Goal: Task Accomplishment & Management: Complete application form

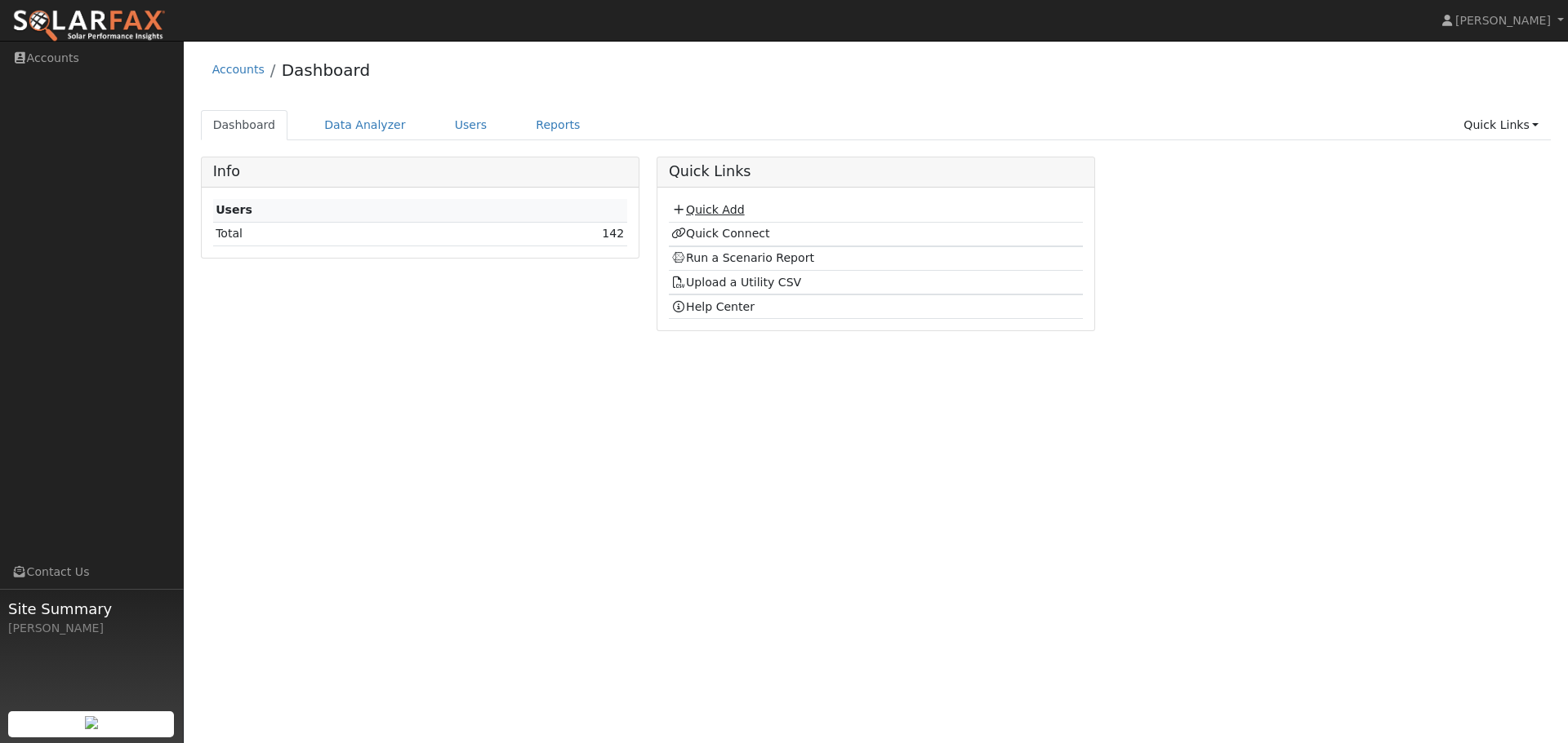
click at [704, 207] on link "Quick Add" at bounding box center [707, 209] width 72 height 13
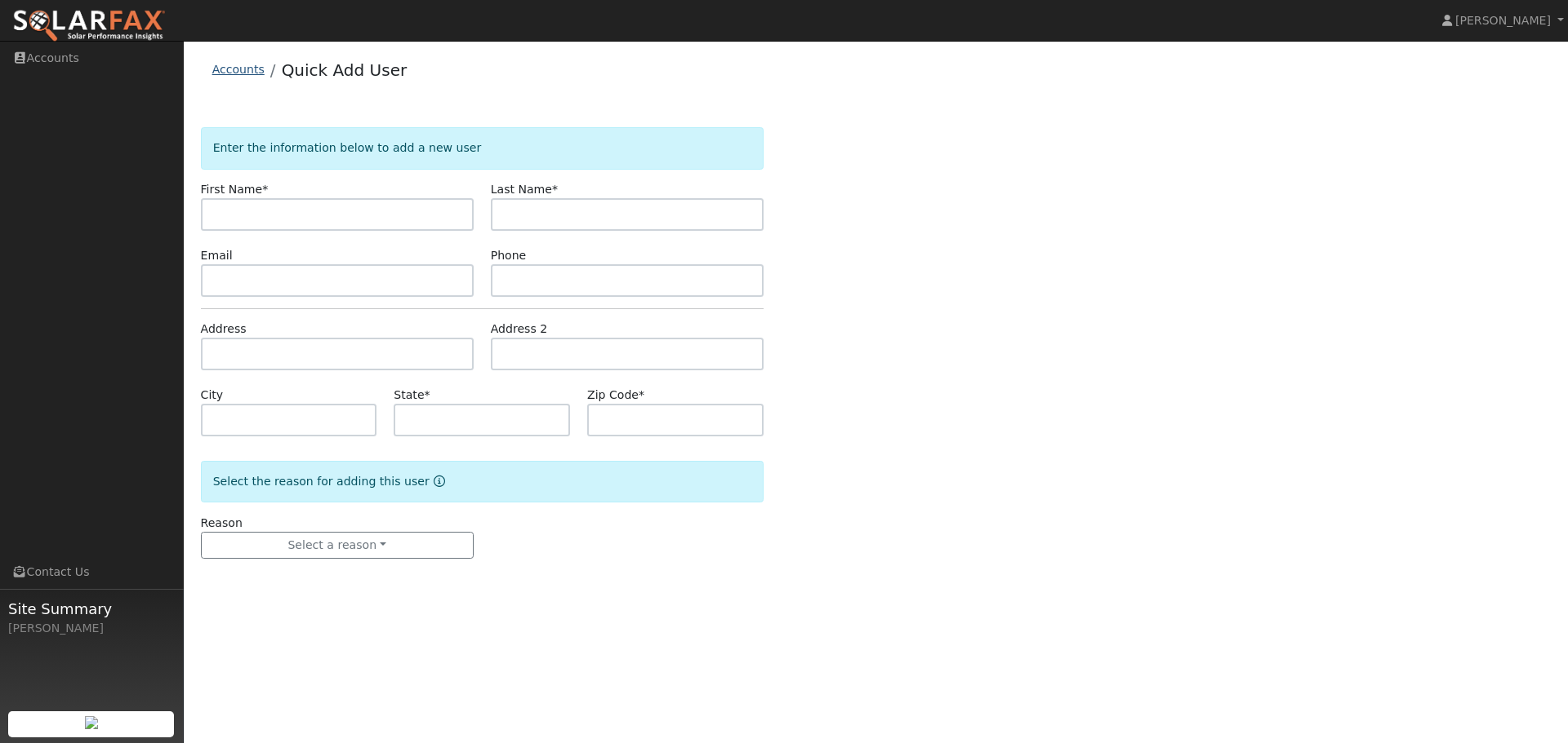
click at [230, 69] on link "Accounts" at bounding box center [238, 69] width 53 height 13
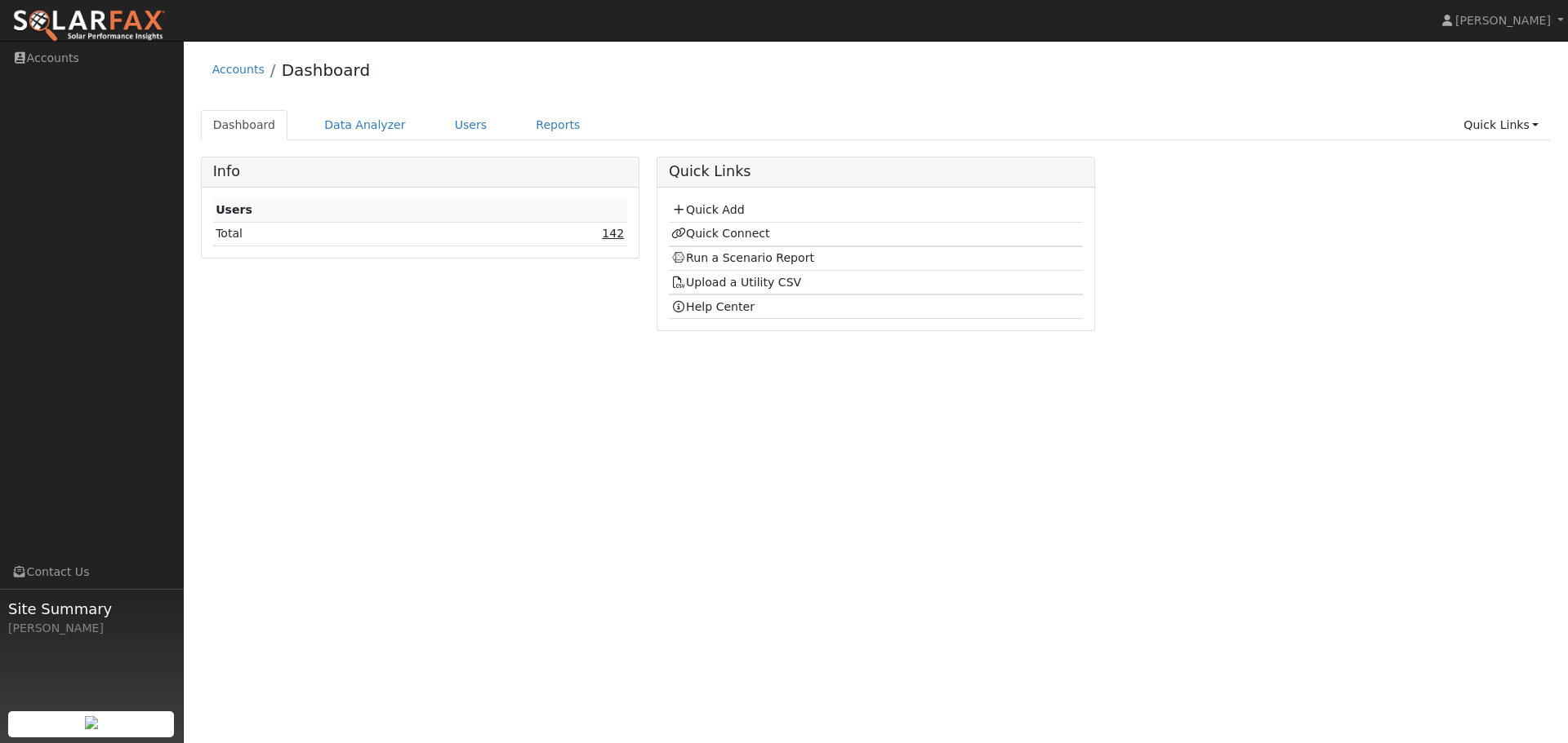
click at [613, 237] on link "142" at bounding box center [613, 233] width 22 height 13
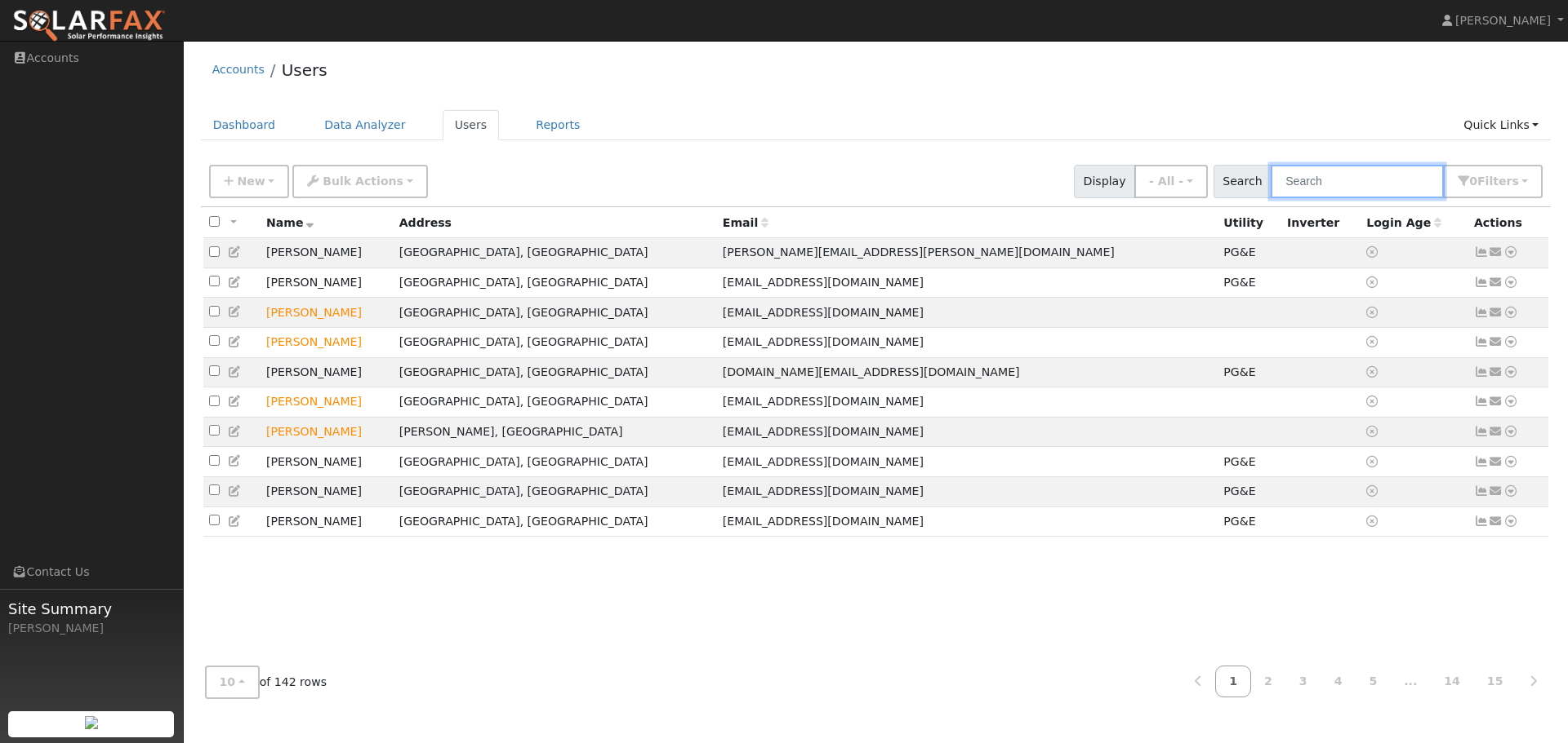
click at [1379, 180] on input "text" at bounding box center [1357, 181] width 173 height 34
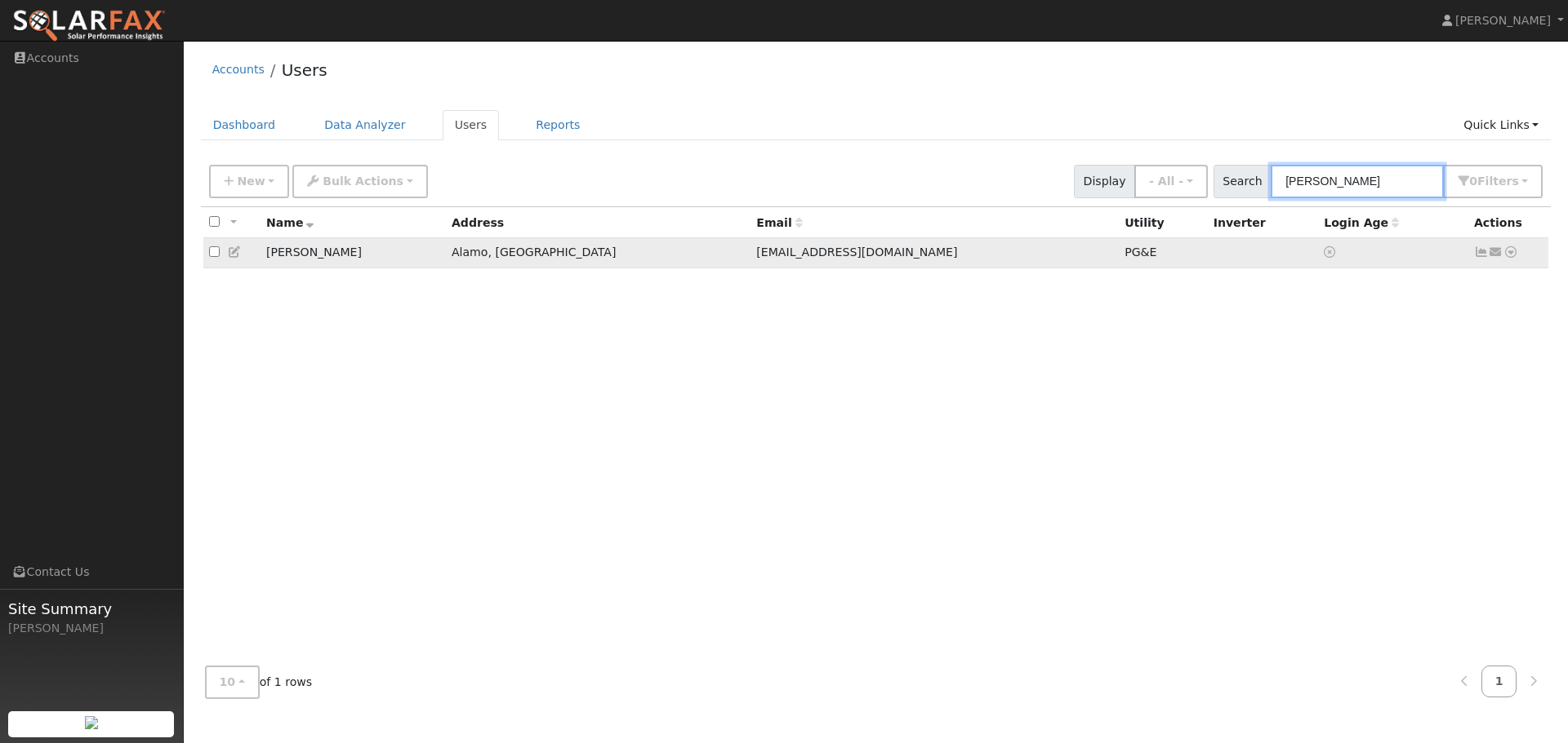
type input "cynthia"
click at [1512, 255] on icon at bounding box center [1510, 252] width 15 height 11
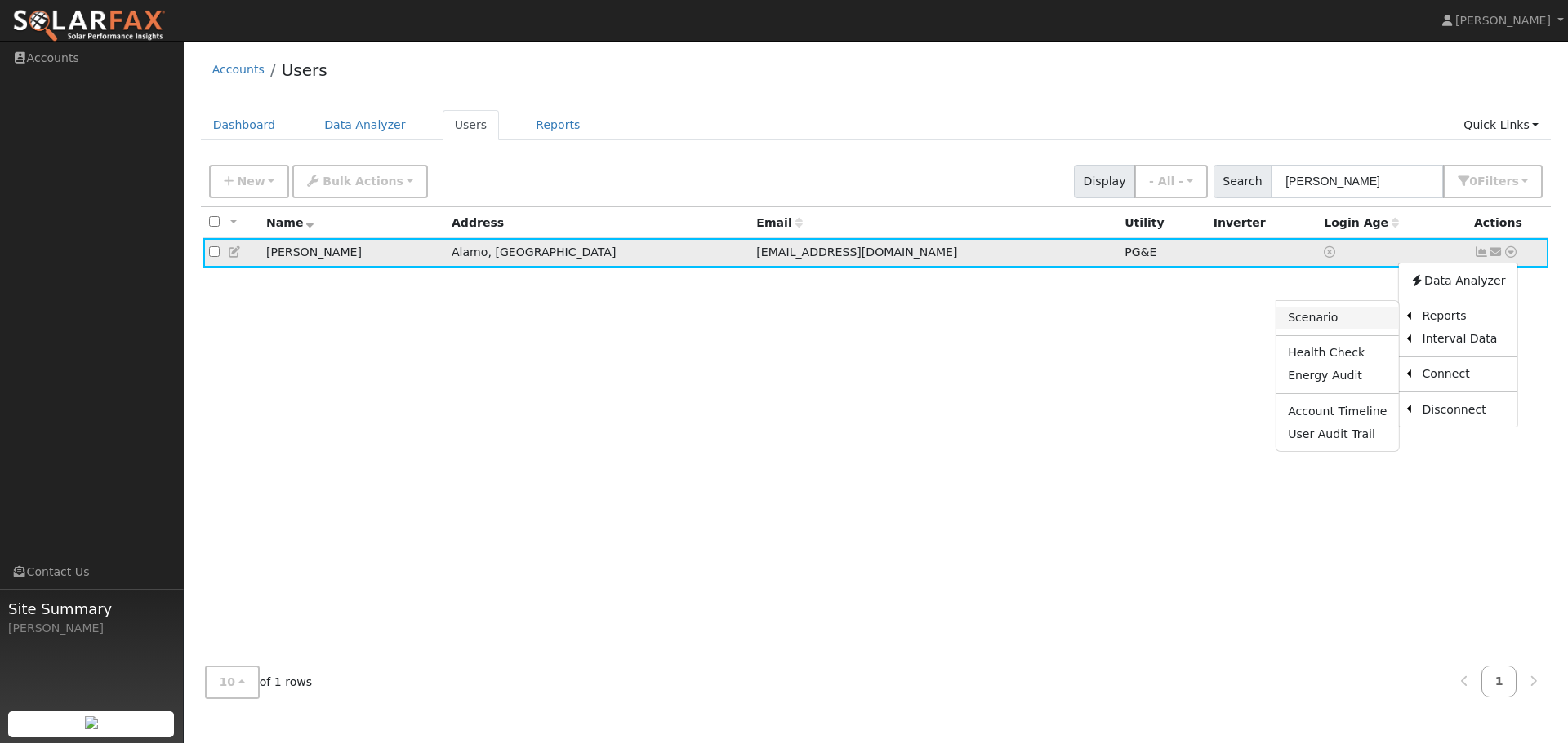
click at [1340, 329] on link "Scenario" at bounding box center [1337, 318] width 122 height 23
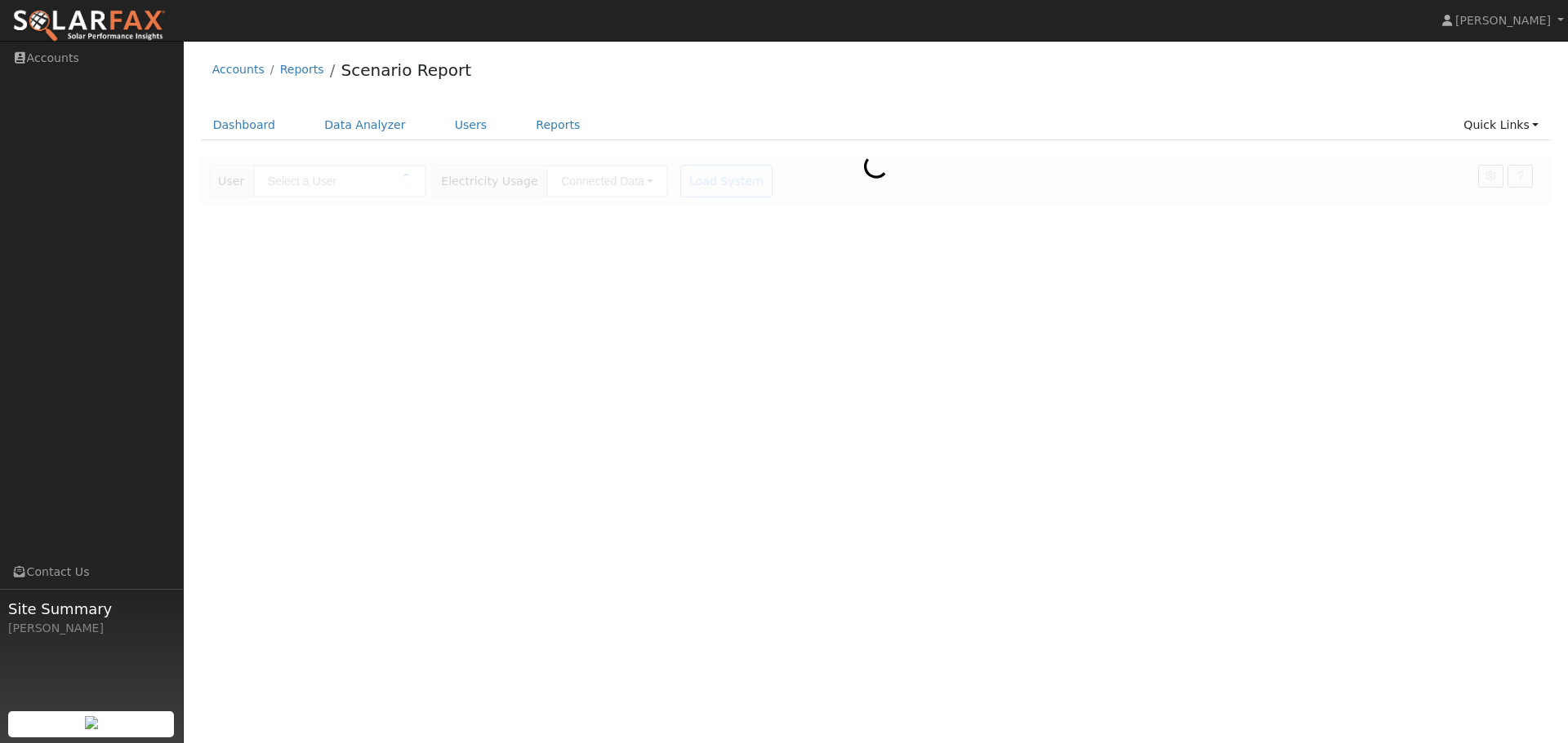
type input "[PERSON_NAME]"
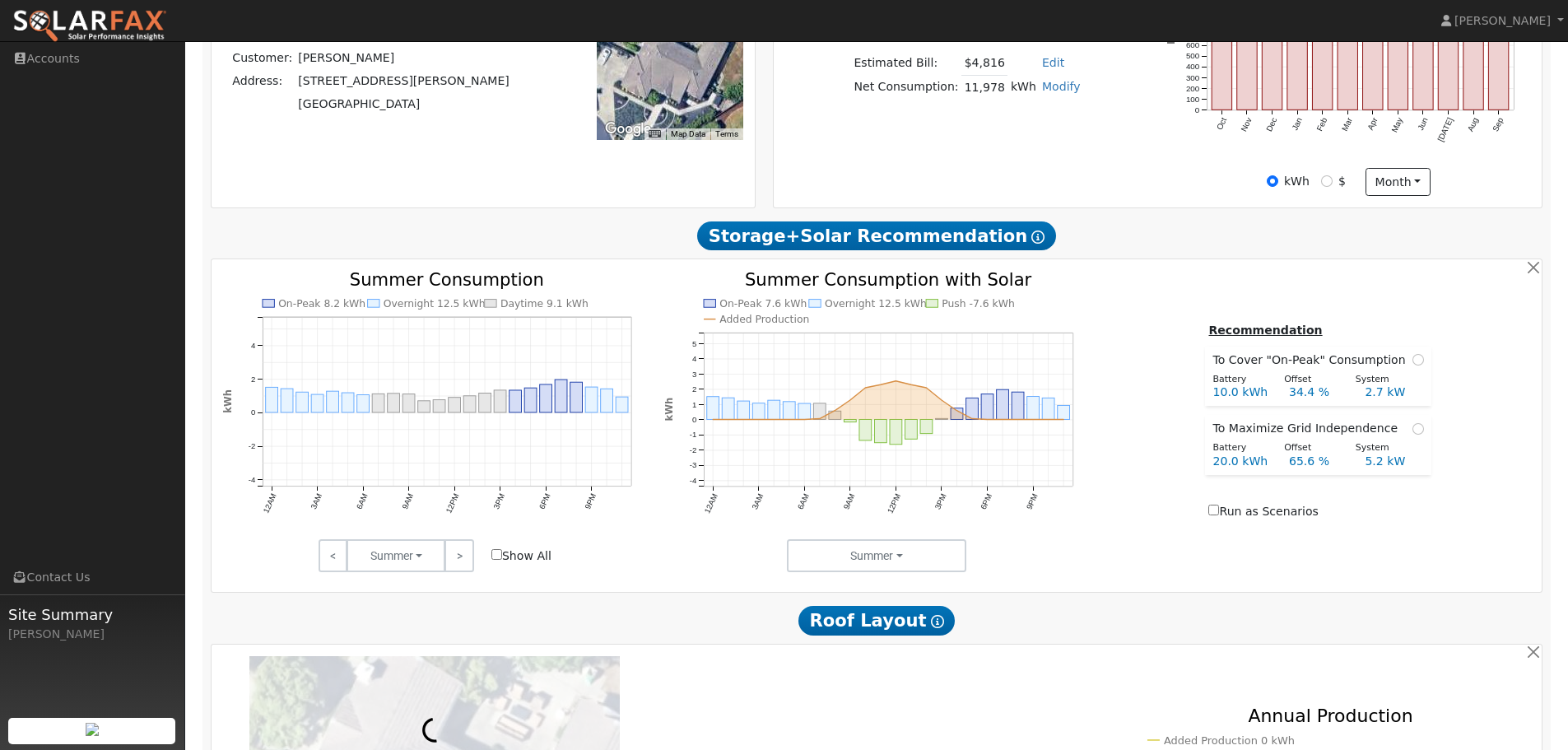
scroll to position [659, 0]
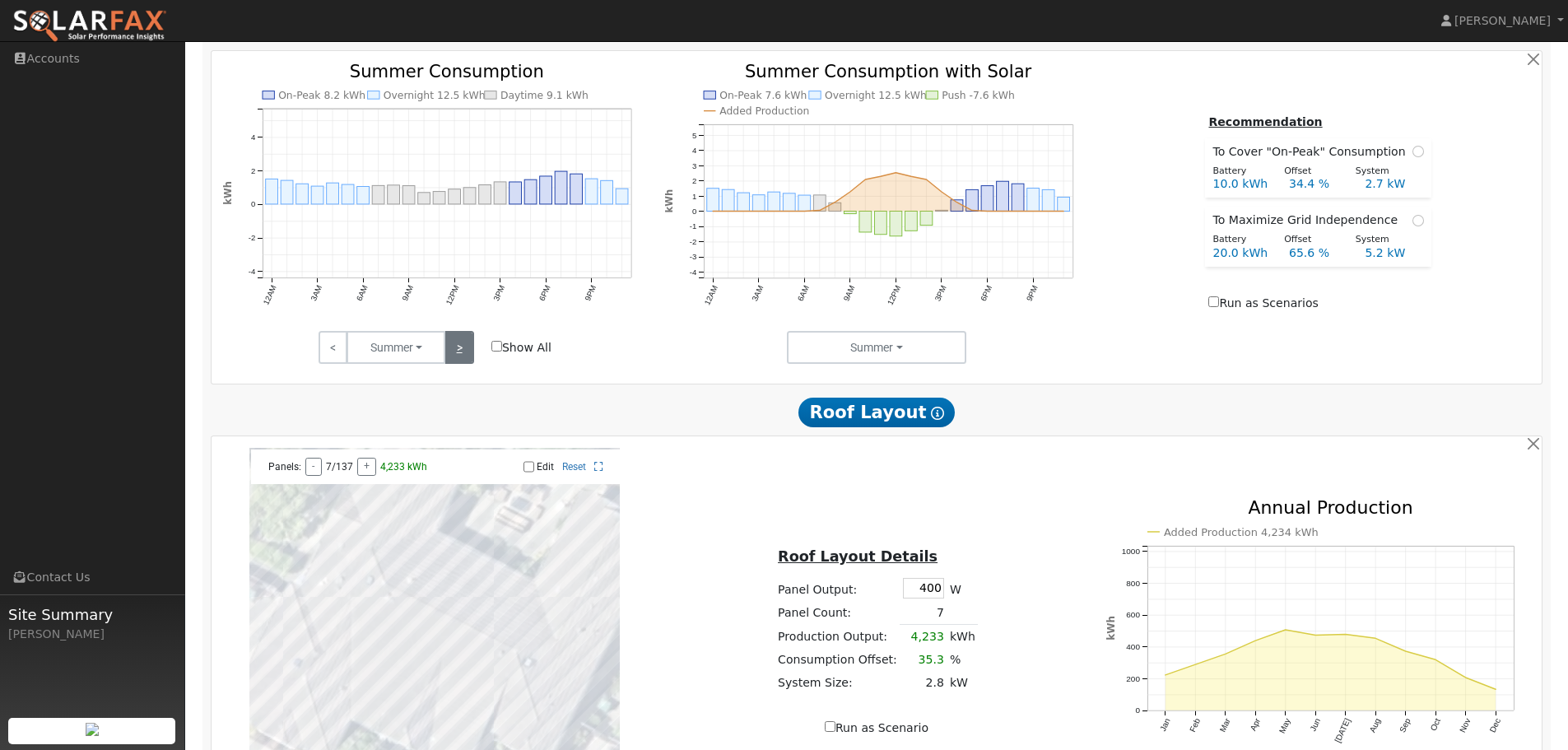
click at [470, 343] on link ">" at bounding box center [458, 348] width 29 height 33
click at [470, 344] on link ">" at bounding box center [458, 348] width 29 height 33
click at [337, 361] on link "<" at bounding box center [332, 348] width 29 height 33
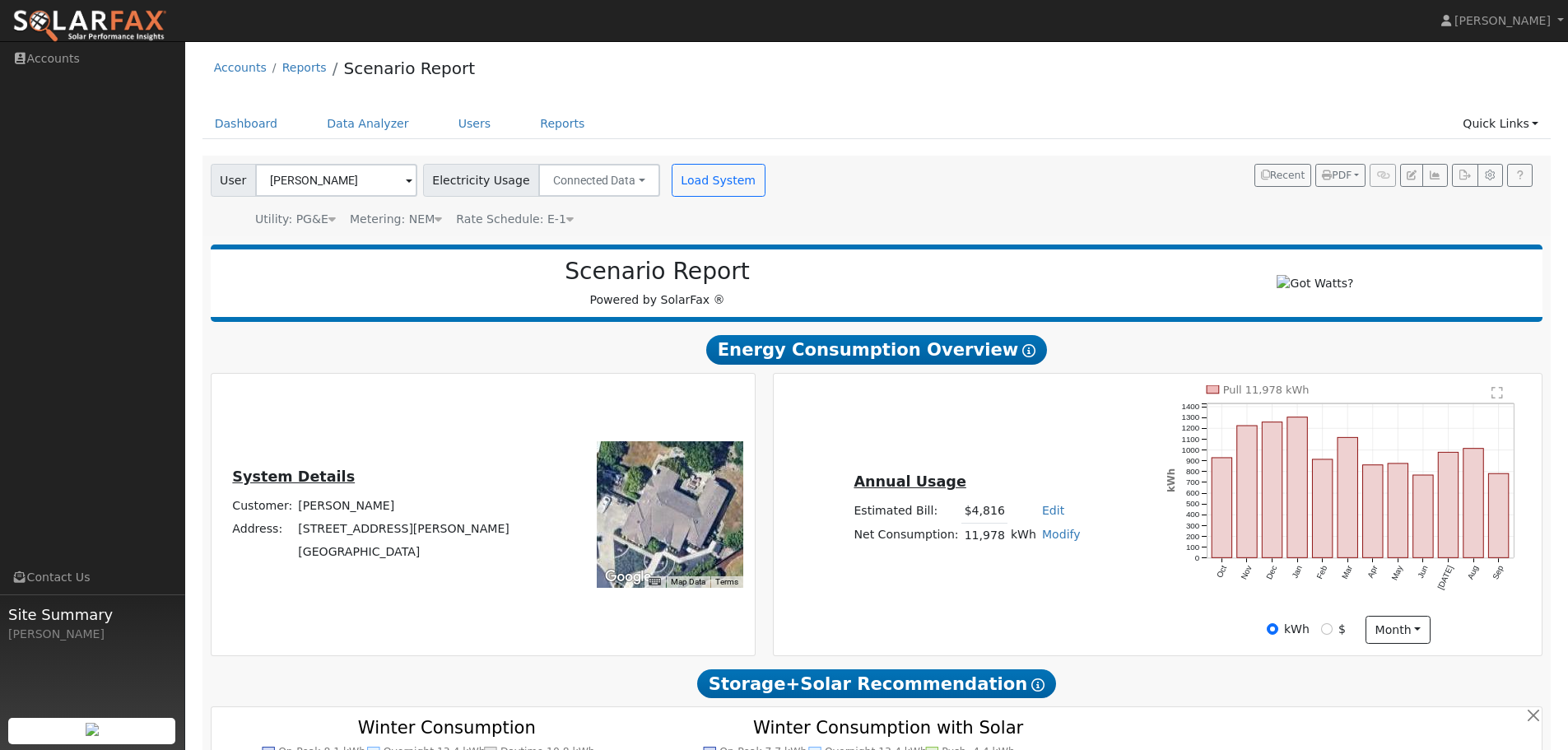
scroll to position [0, 0]
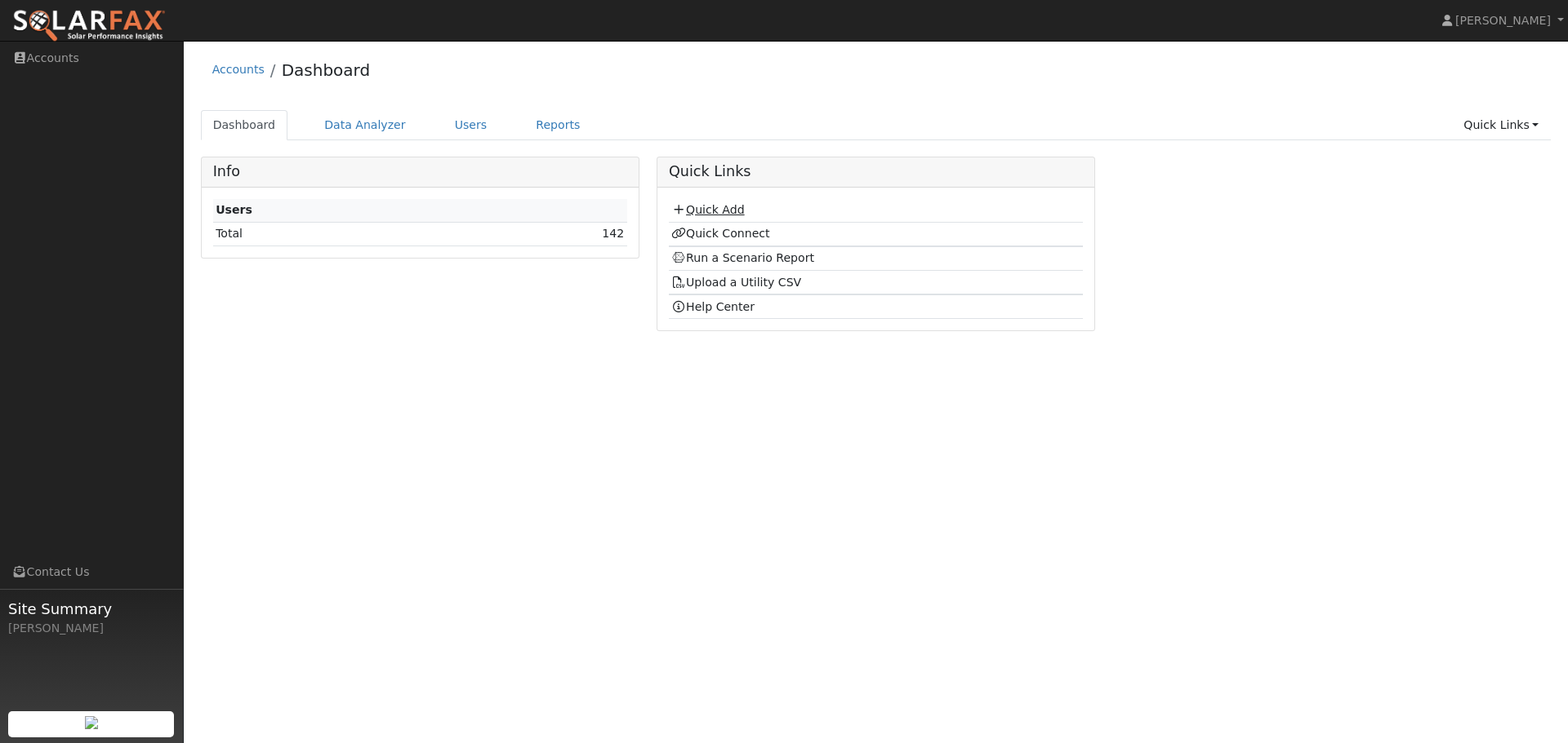
click at [719, 208] on link "Quick Add" at bounding box center [707, 209] width 72 height 13
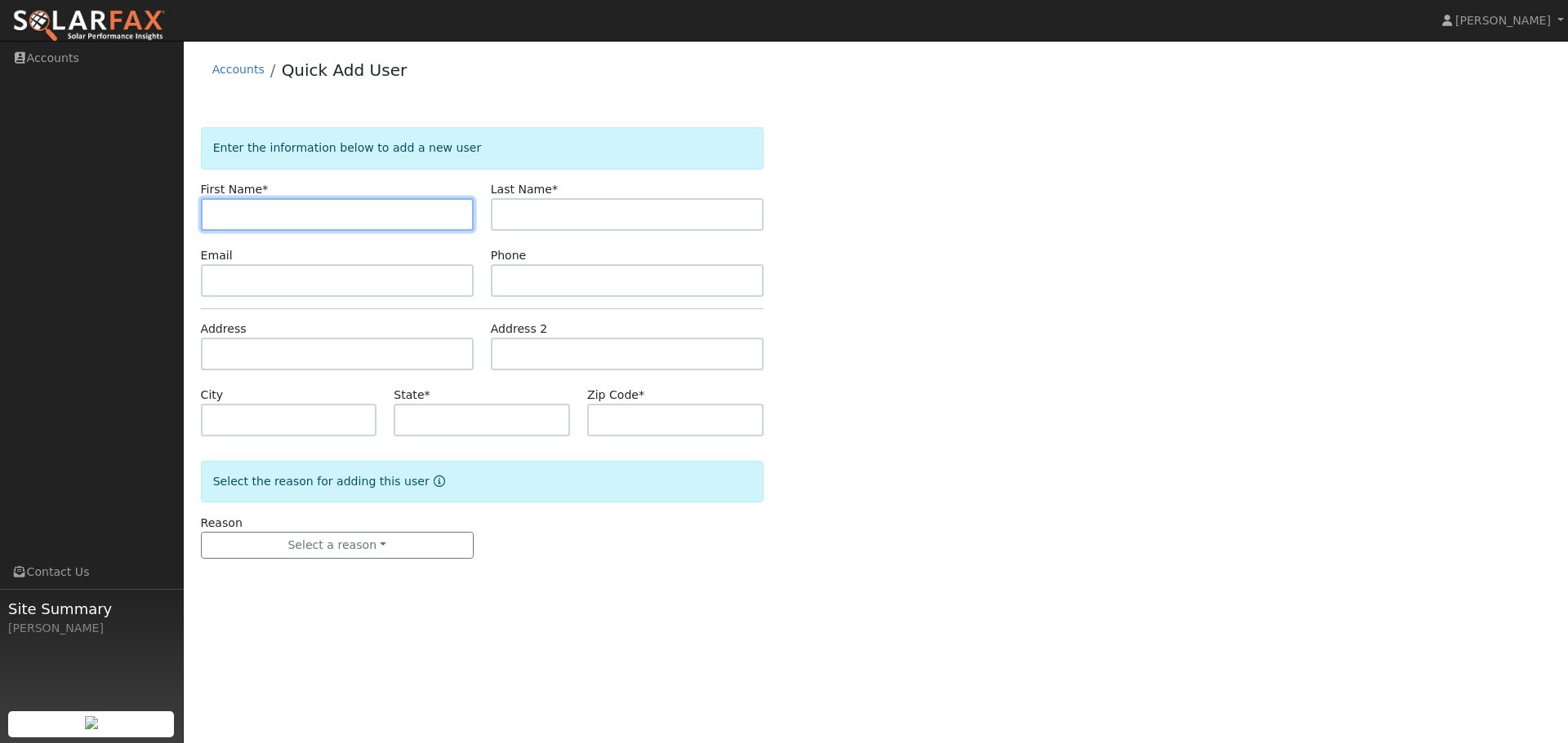
click at [403, 216] on input "text" at bounding box center [337, 215] width 273 height 33
type input "[PERSON_NAME]"
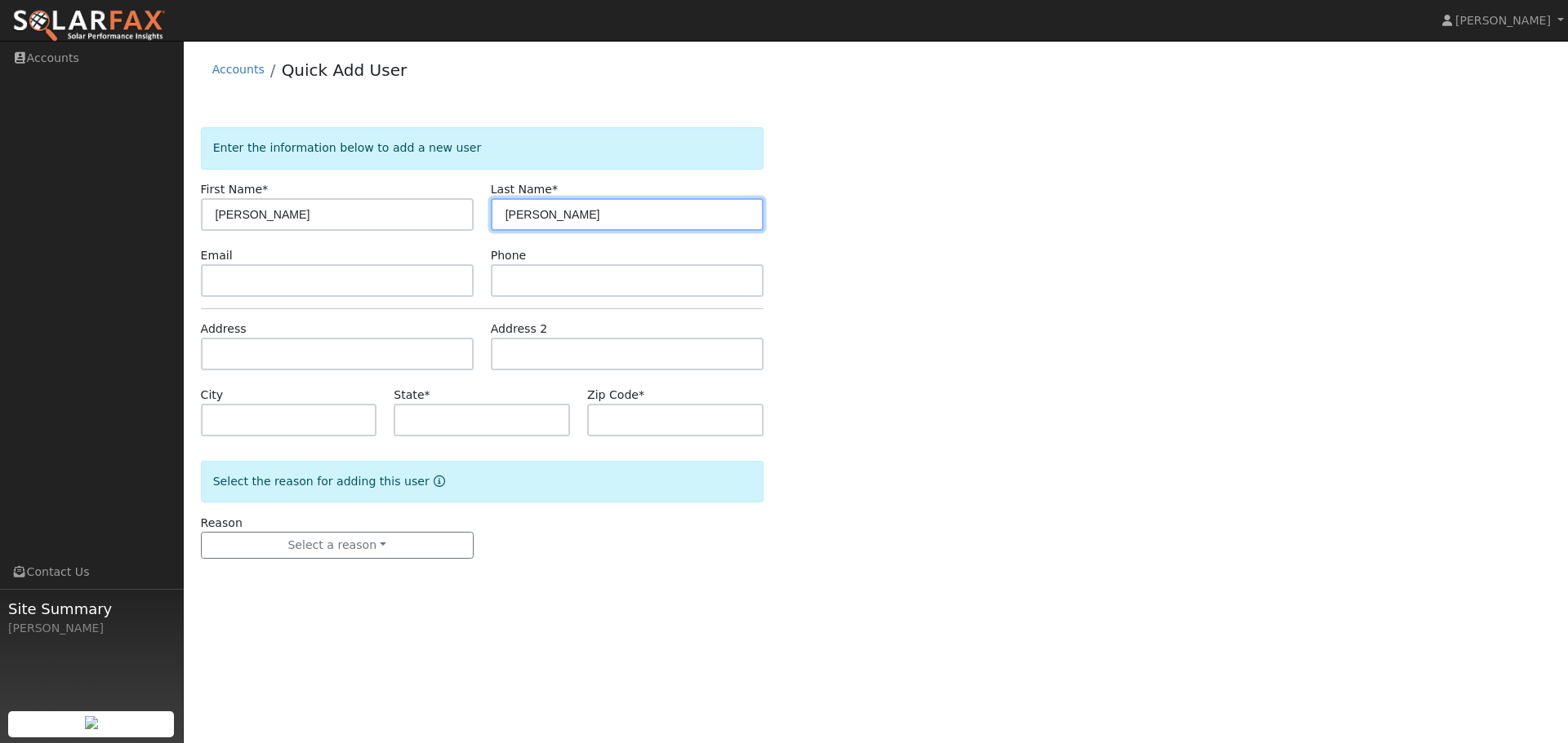
type input "[PERSON_NAME]"
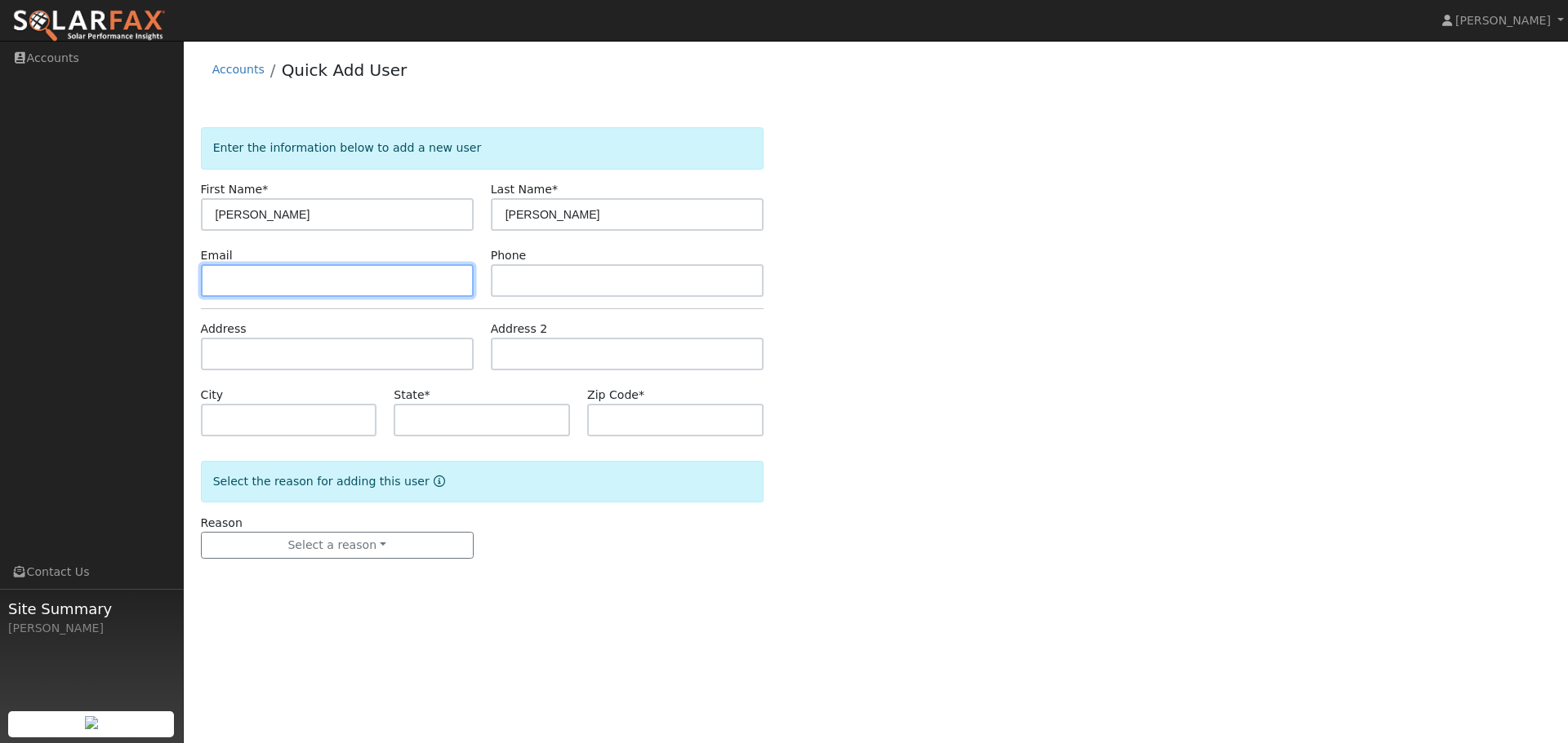
paste input "[EMAIL_ADDRESS][DOMAIN_NAME]"
type input "[EMAIL_ADDRESS][DOMAIN_NAME]"
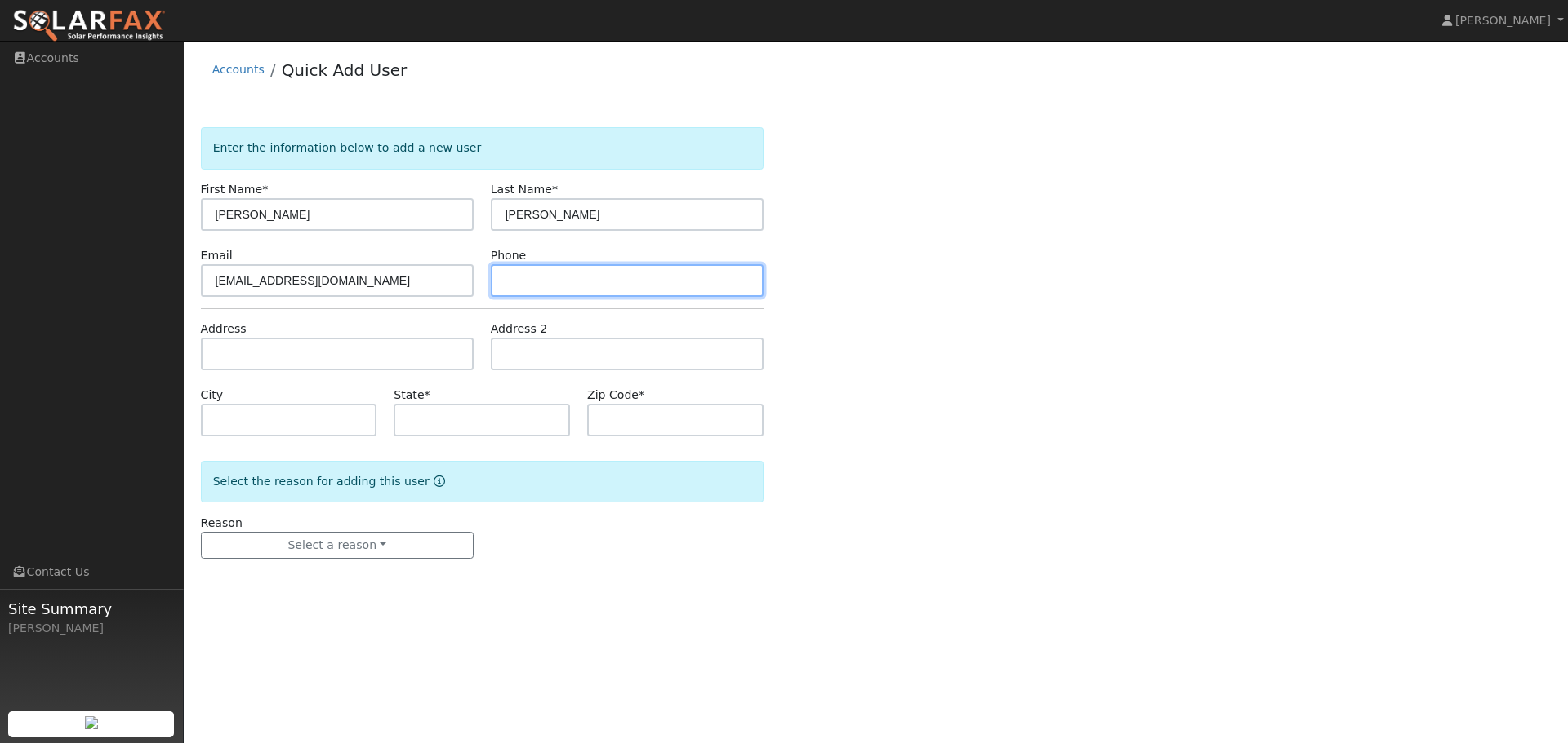
click at [559, 282] on input "text" at bounding box center [627, 281] width 273 height 33
click at [543, 287] on input "text" at bounding box center [627, 281] width 273 height 33
paste input "(925) 639-3283"
type input "(925) 639-3283"
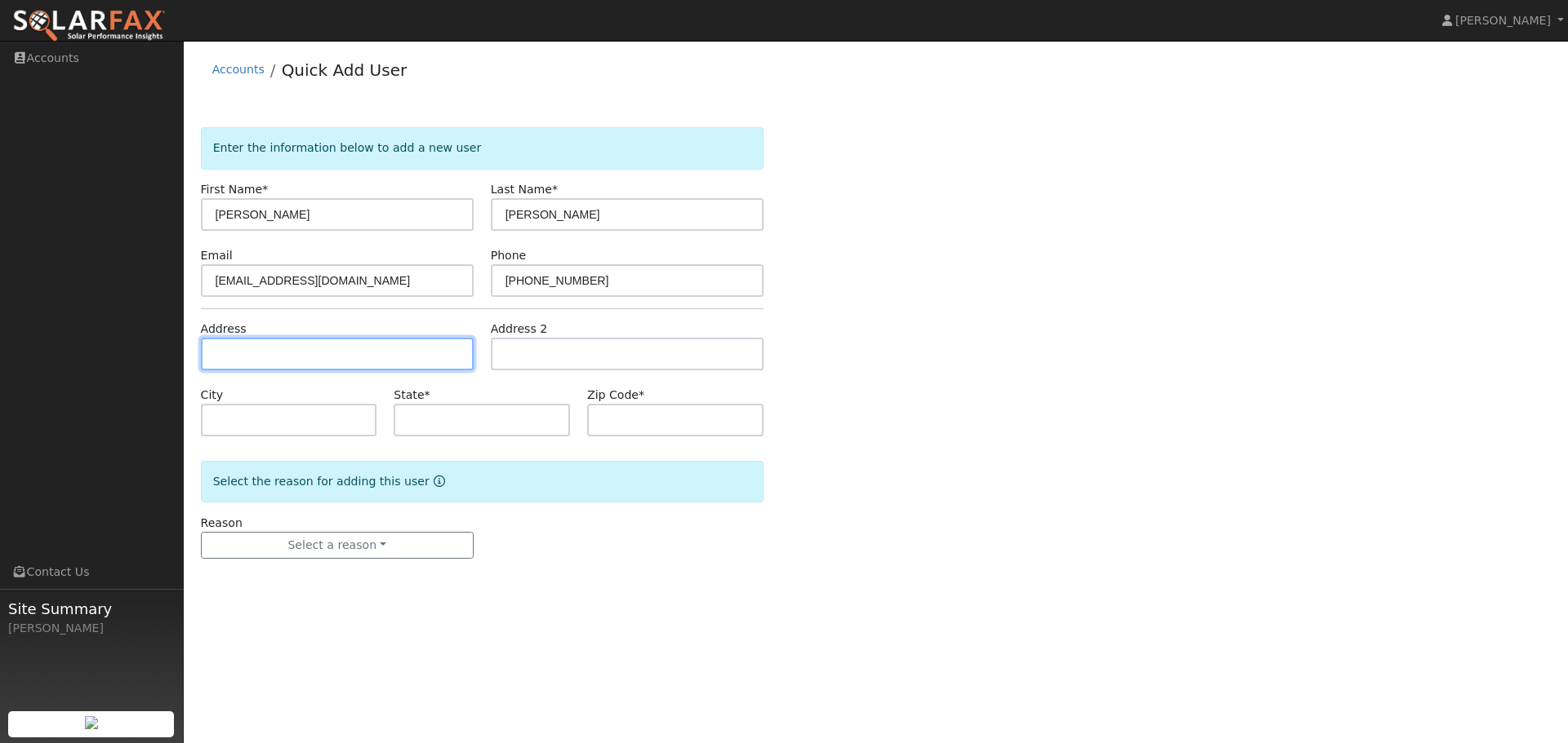
click at [259, 360] on input "text" at bounding box center [337, 354] width 273 height 33
paste input "[STREET_ADDRESS]"
type input "5 Fleuti Drive"
type input "Moraga"
type input "CA"
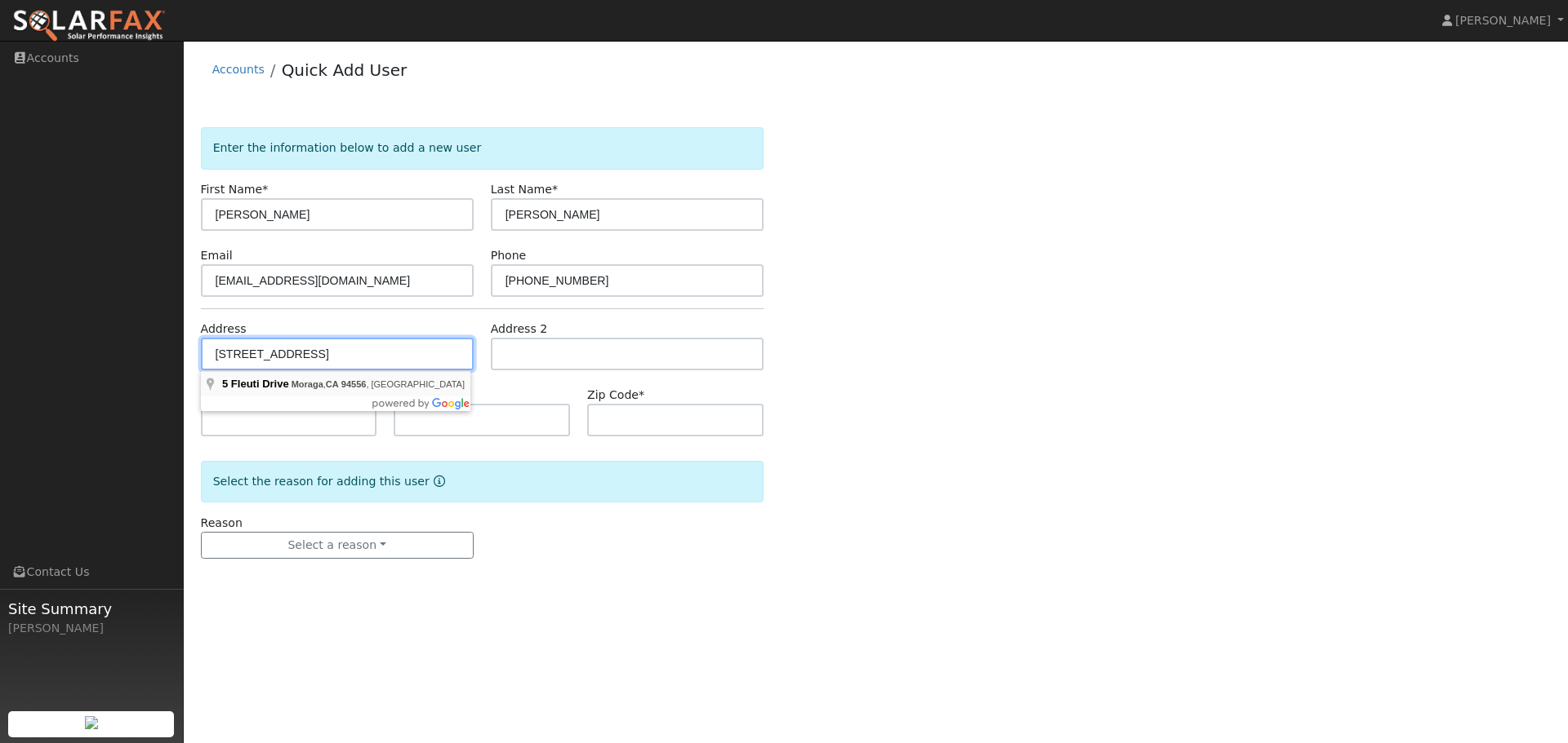
type input "94556"
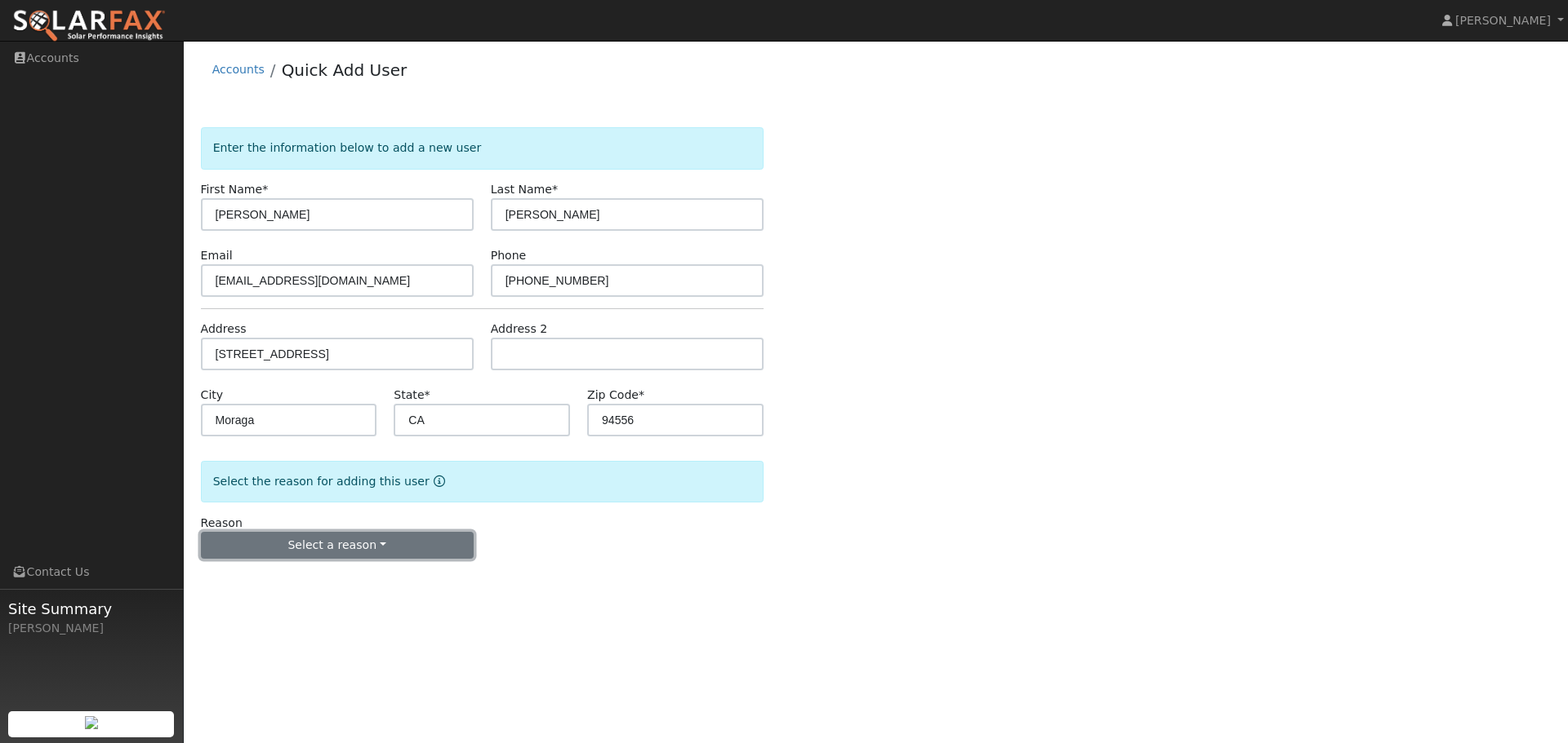
click at [336, 546] on button "Select a reason" at bounding box center [337, 546] width 273 height 28
click at [335, 604] on link "New customer adding solar" at bounding box center [292, 602] width 180 height 23
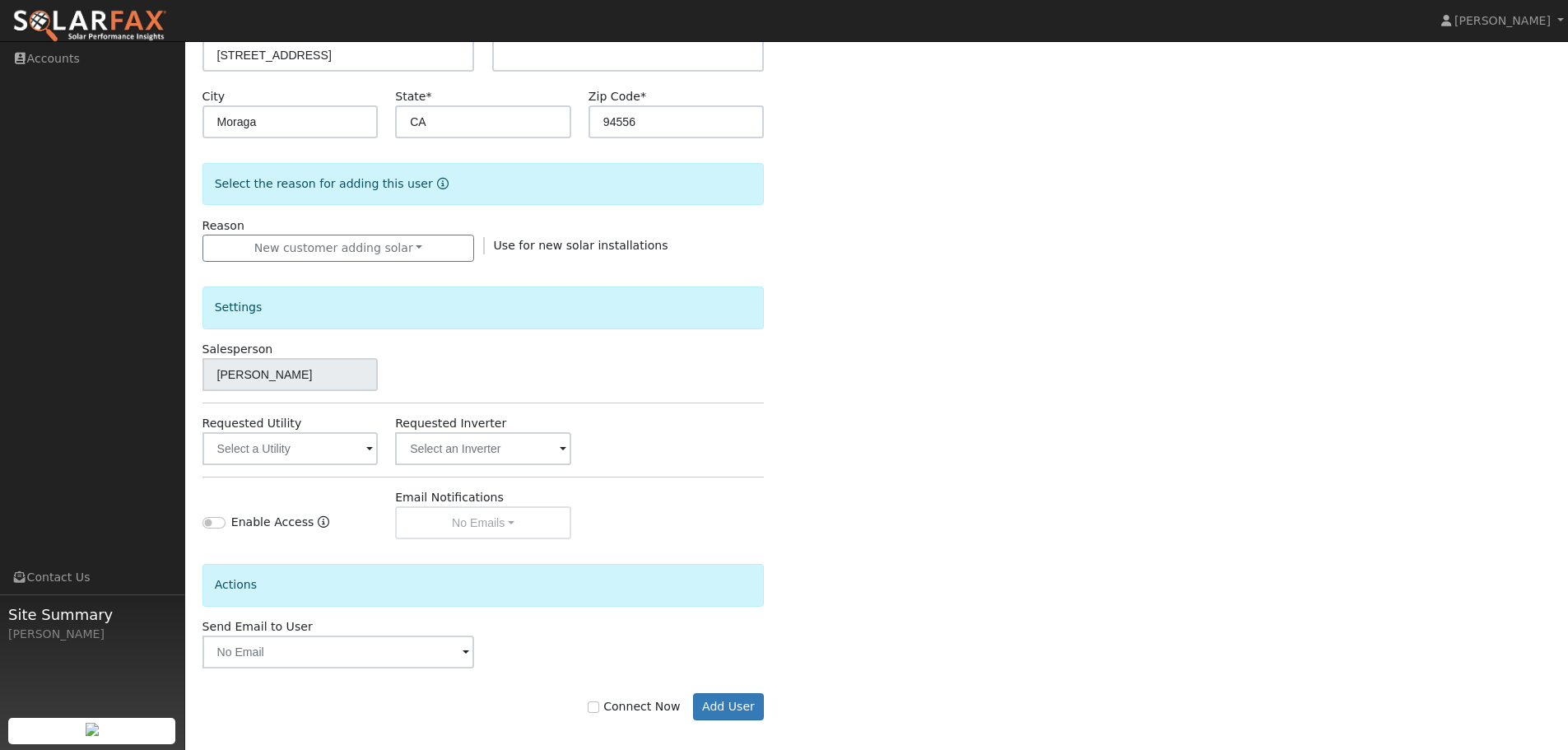
scroll to position [314, 0]
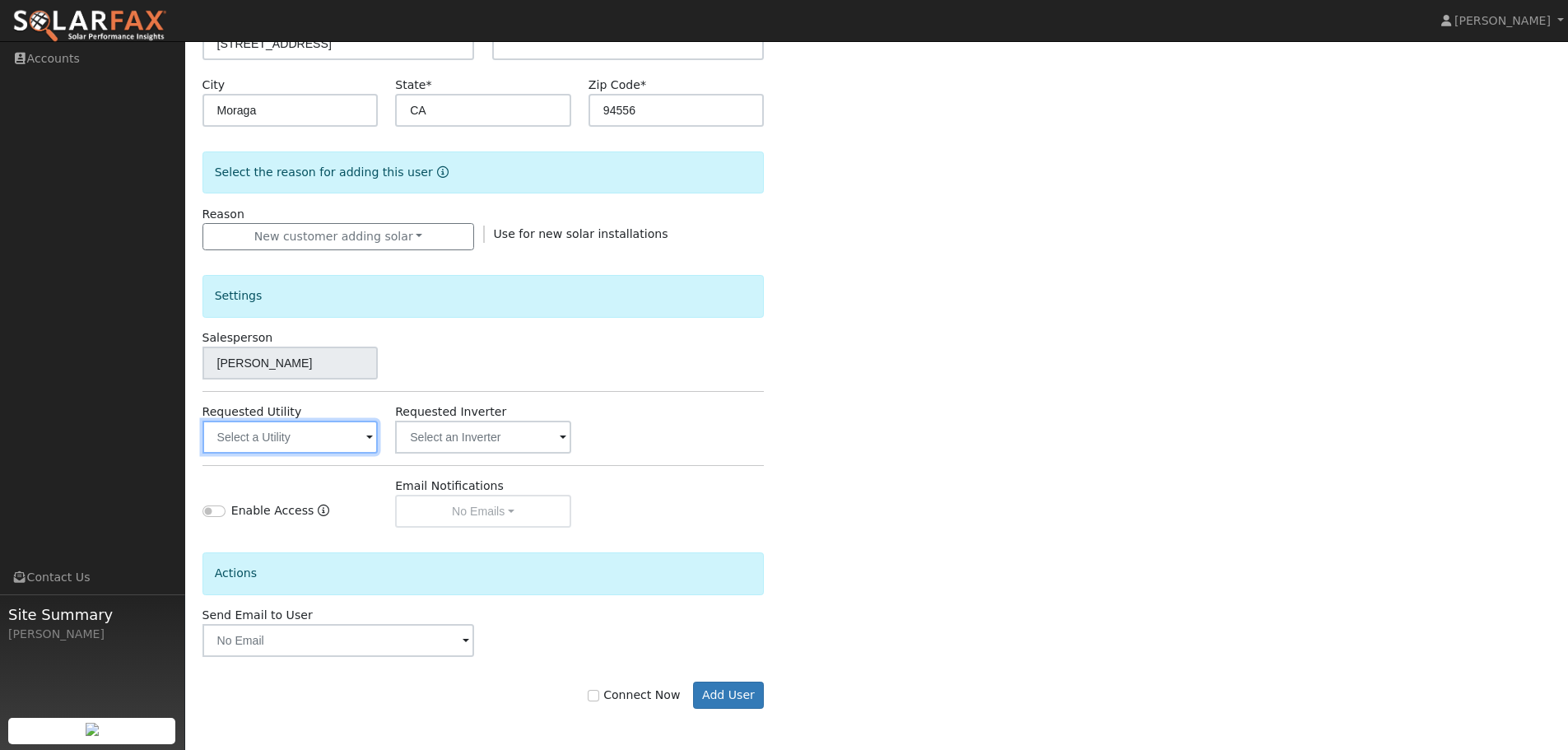
click at [329, 442] on input "text" at bounding box center [290, 438] width 177 height 33
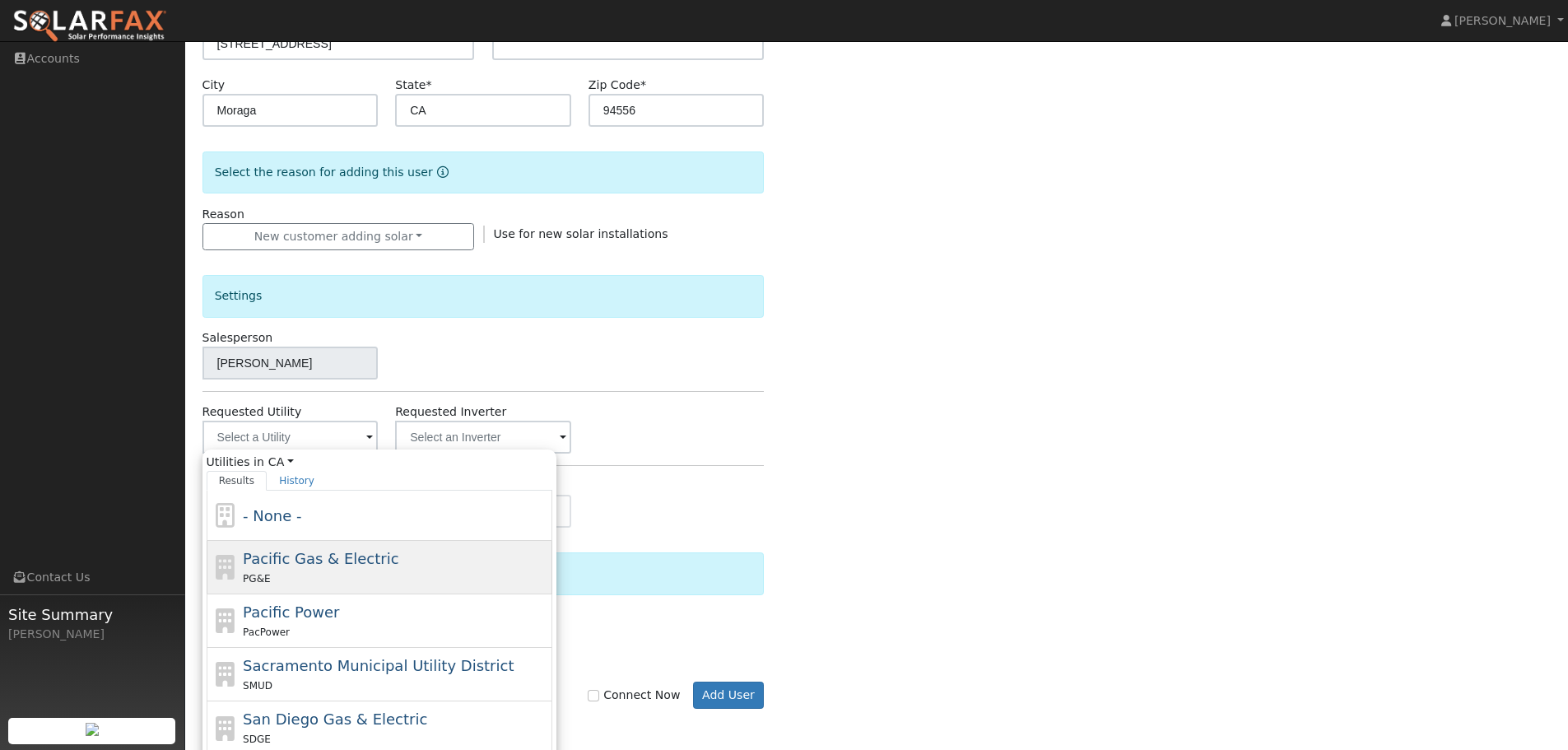
click at [327, 565] on span "Pacific Gas & Electric" at bounding box center [320, 559] width 156 height 17
type input "Pacific Gas & Electric"
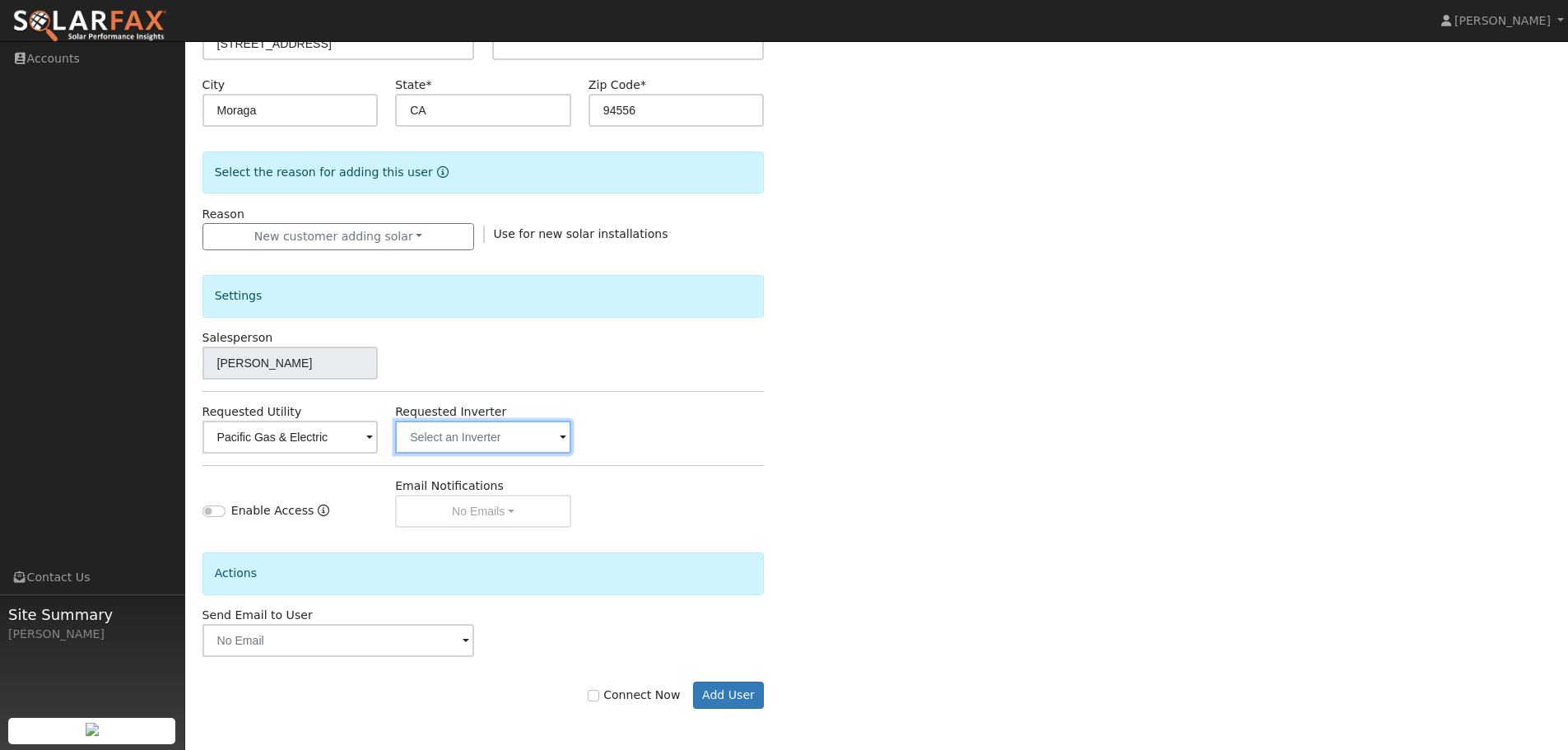
click at [497, 444] on input "text" at bounding box center [483, 438] width 177 height 33
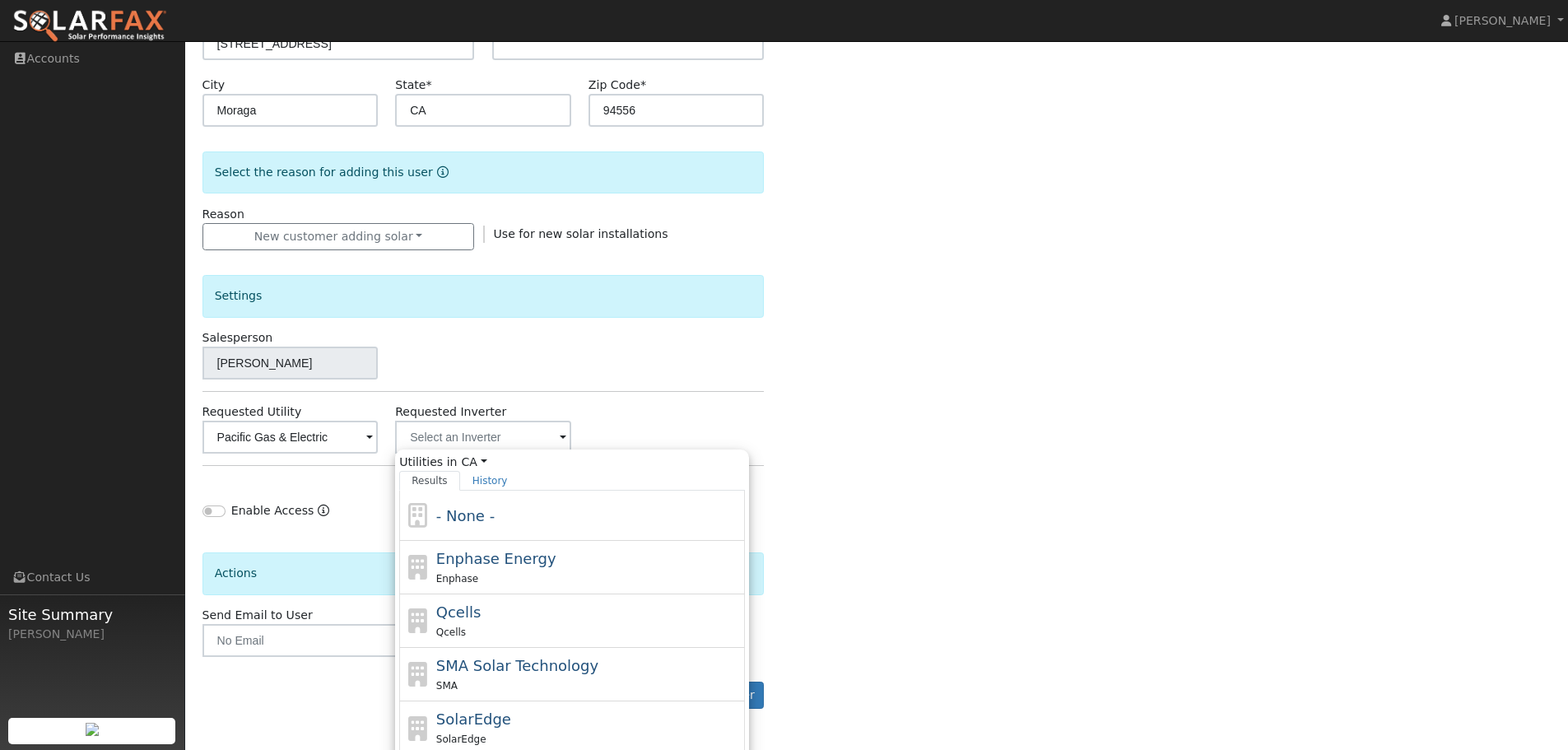
click at [706, 377] on div "Salesperson Jarrett McAllister" at bounding box center [483, 355] width 579 height 50
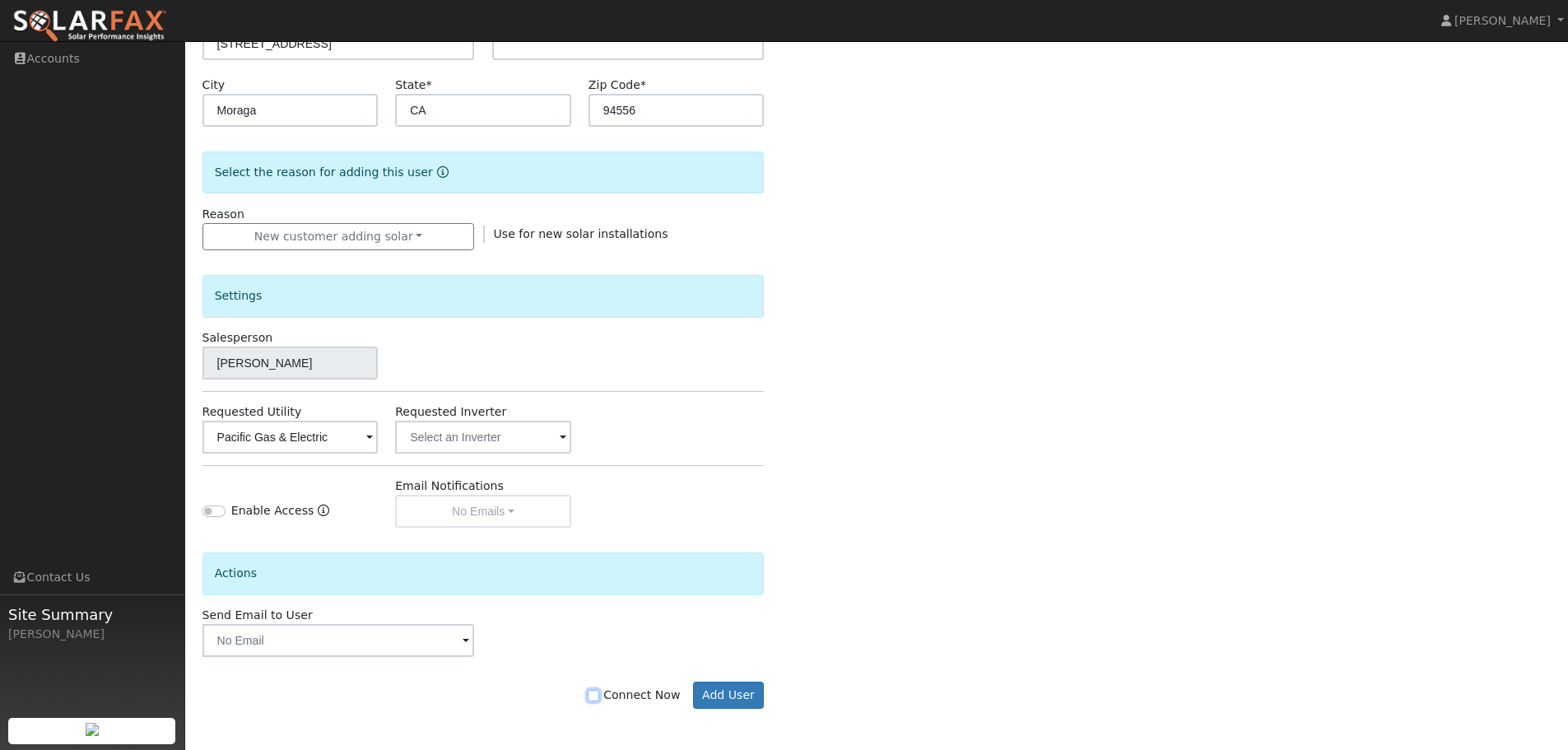
click at [599, 695] on input "Connect Now" at bounding box center [593, 695] width 11 height 11
checkbox input "true"
click at [712, 699] on button "Add User" at bounding box center [729, 696] width 71 height 28
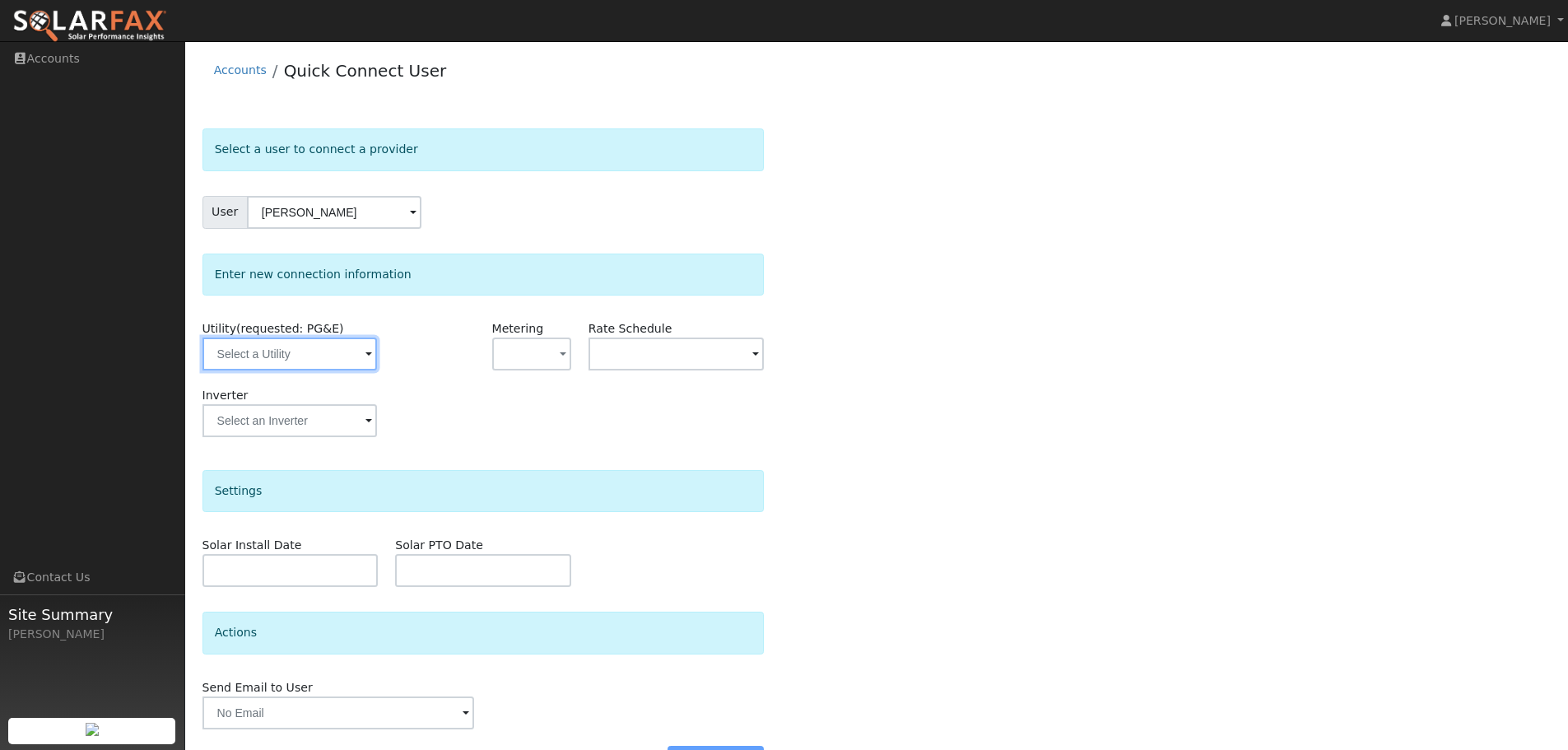
click at [333, 363] on input "text" at bounding box center [290, 354] width 175 height 33
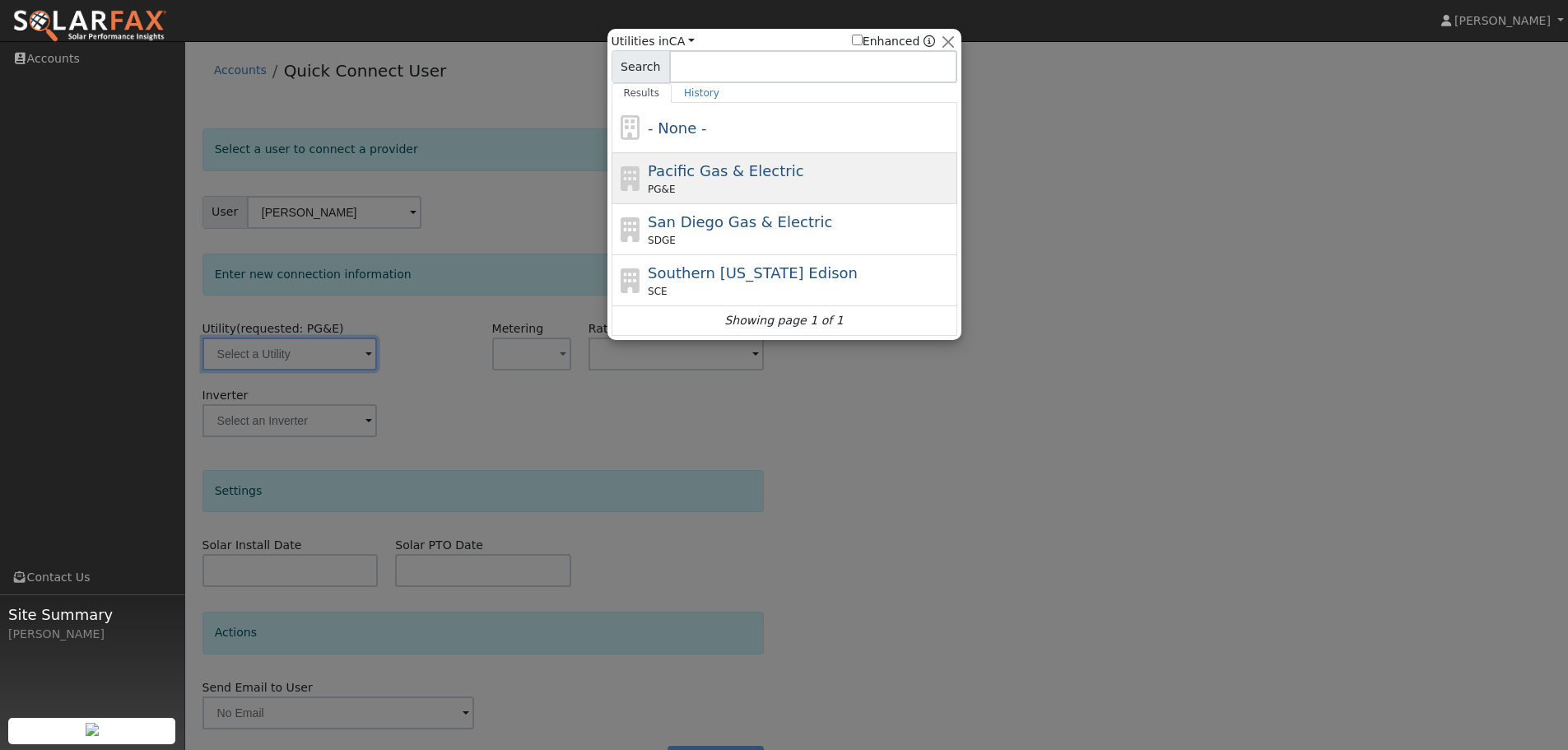
click at [717, 184] on div "PG&E" at bounding box center [800, 189] width 305 height 15
type input "PG&E"
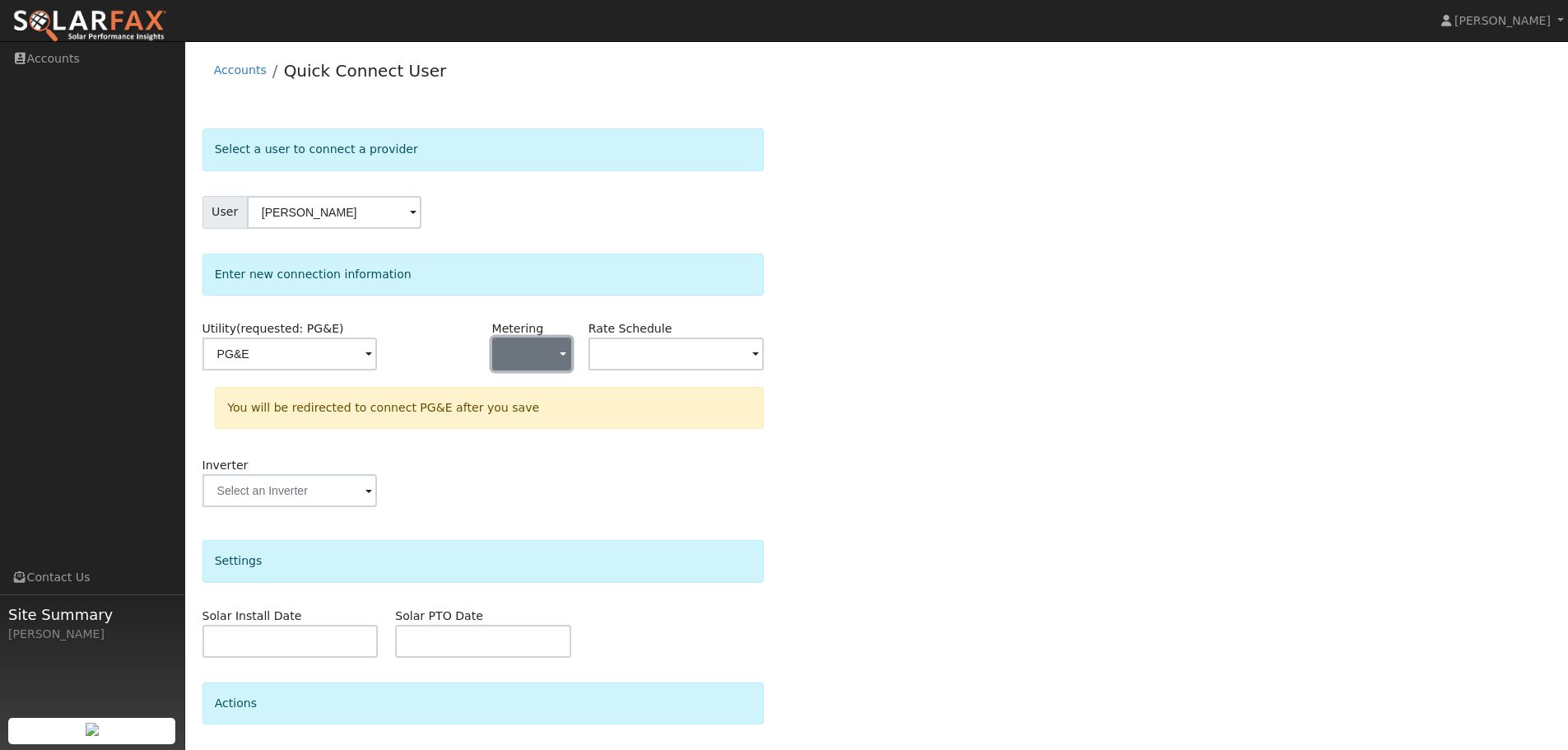
click at [542, 355] on button "button" at bounding box center [531, 354] width 79 height 33
click at [550, 424] on link "NEM" at bounding box center [550, 413] width 115 height 23
click at [633, 348] on input "text" at bounding box center [677, 354] width 177 height 33
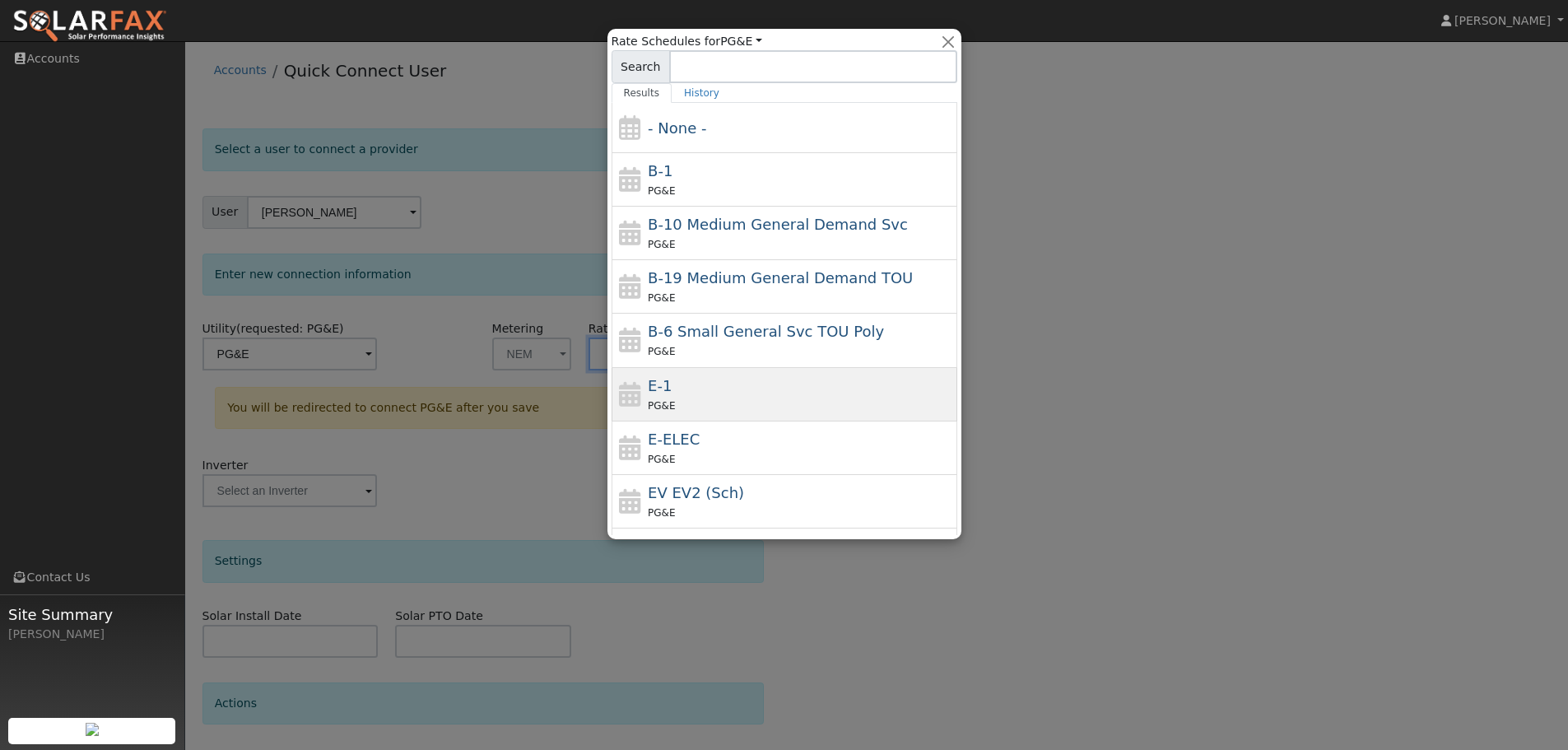
click at [701, 387] on div "E-1 PG&E" at bounding box center [800, 394] width 305 height 39
type input "E-1"
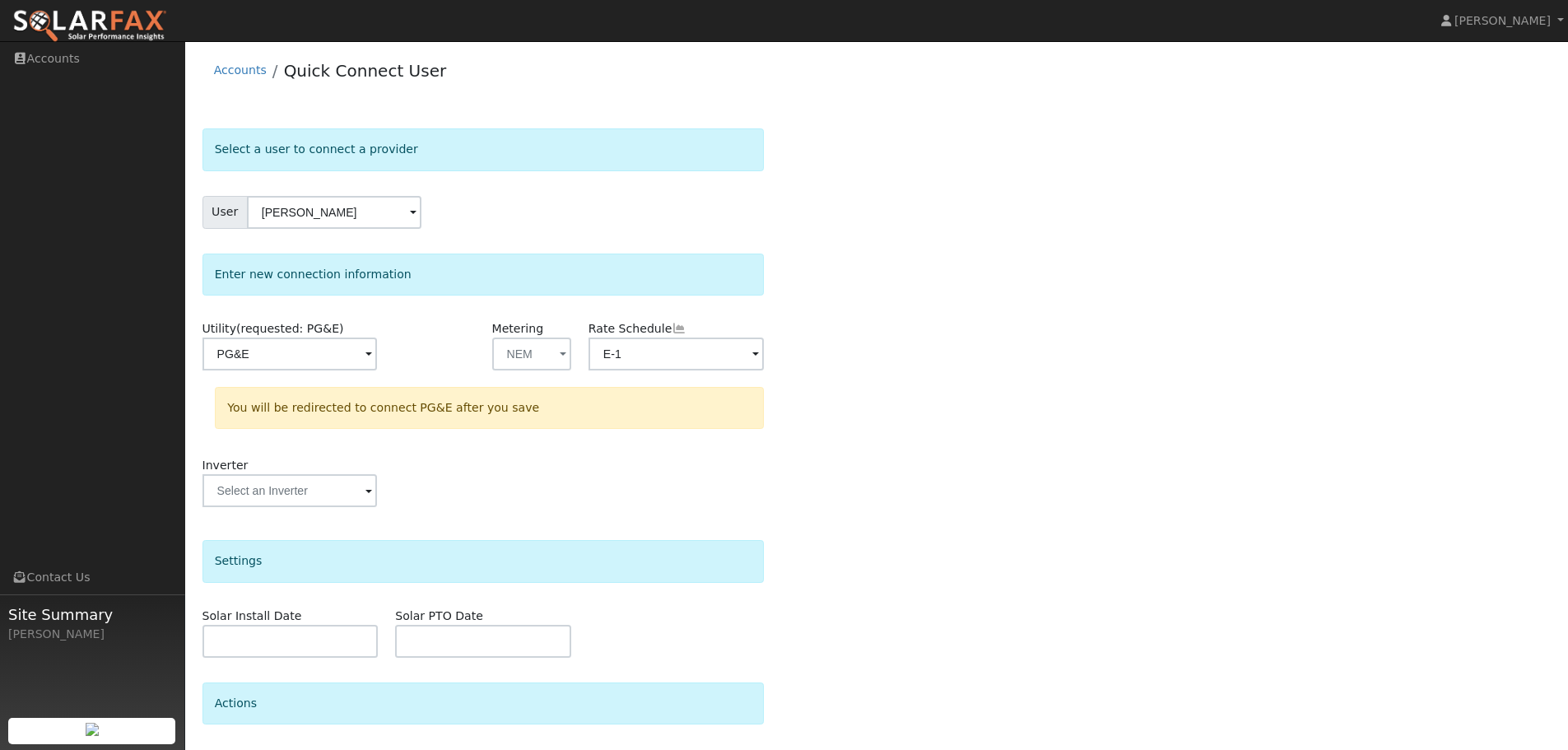
click at [513, 472] on div "Inverter" at bounding box center [483, 490] width 579 height 67
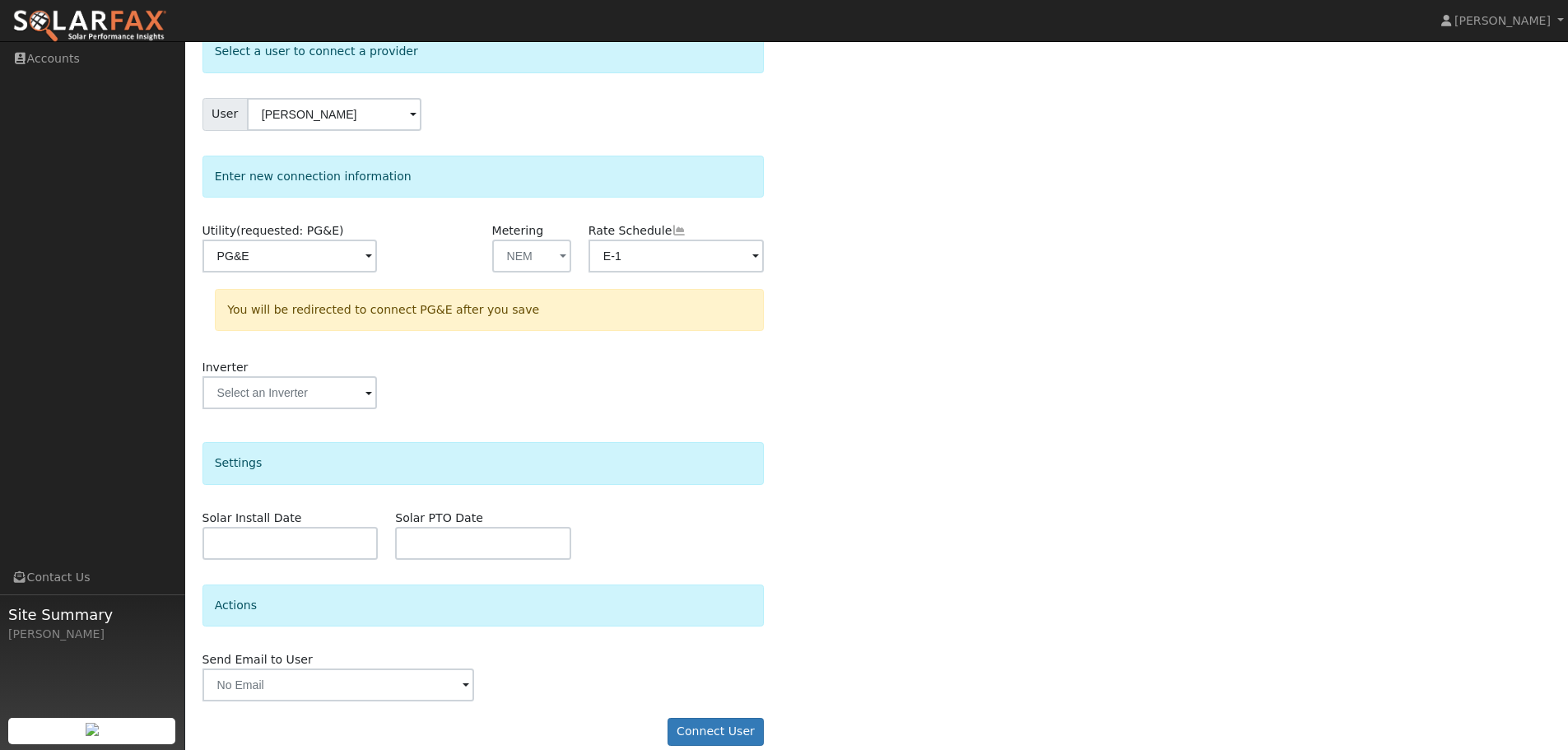
scroll to position [118, 0]
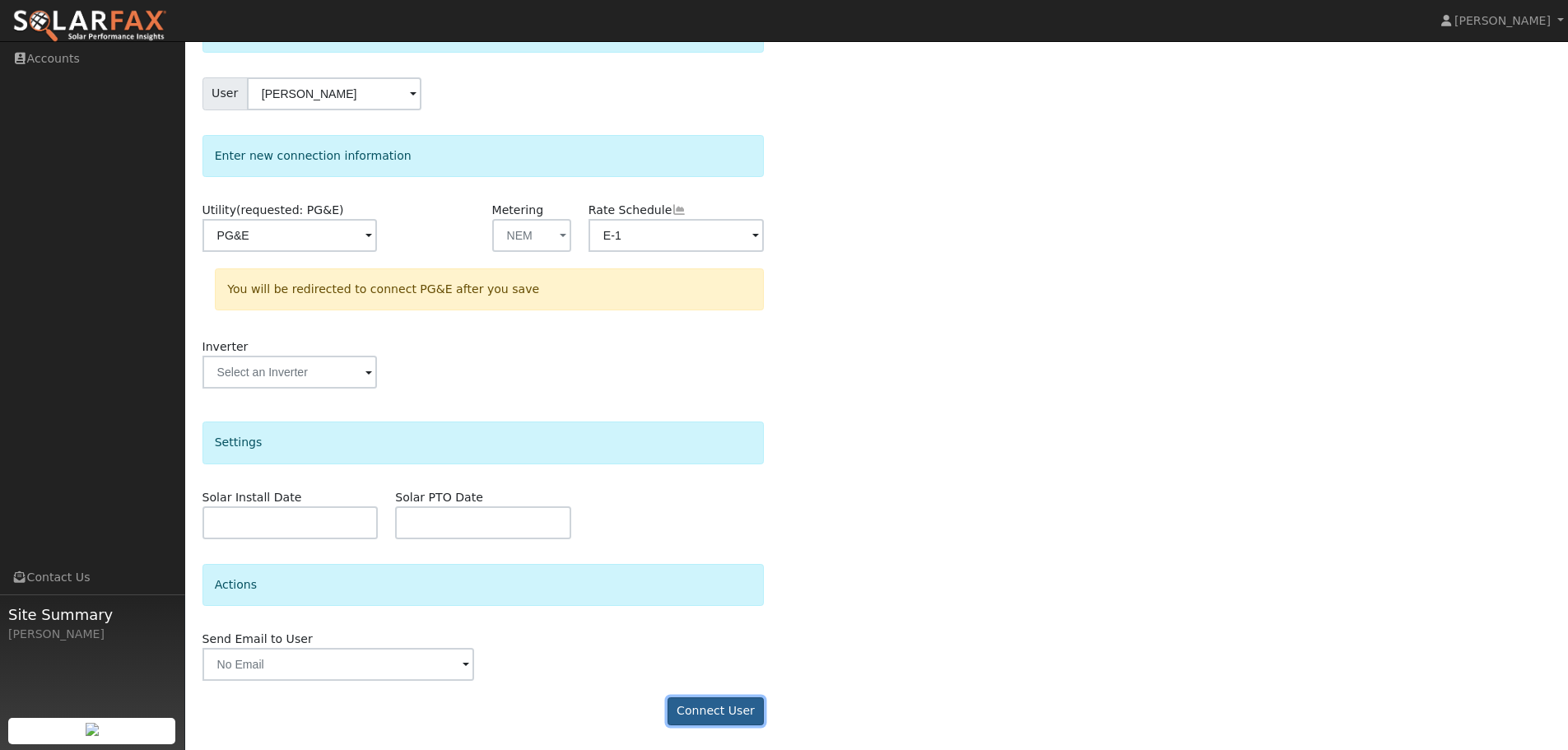
click at [733, 712] on button "Connect User" at bounding box center [717, 712] width 97 height 28
